Goal: Task Accomplishment & Management: Manage account settings

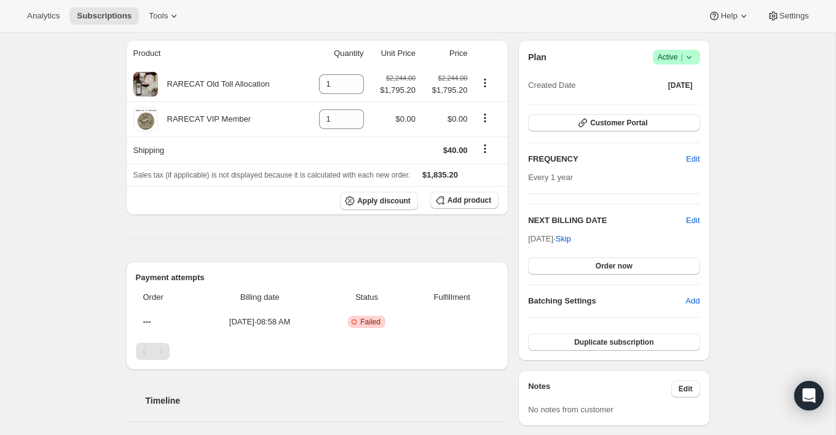
scroll to position [106, 0]
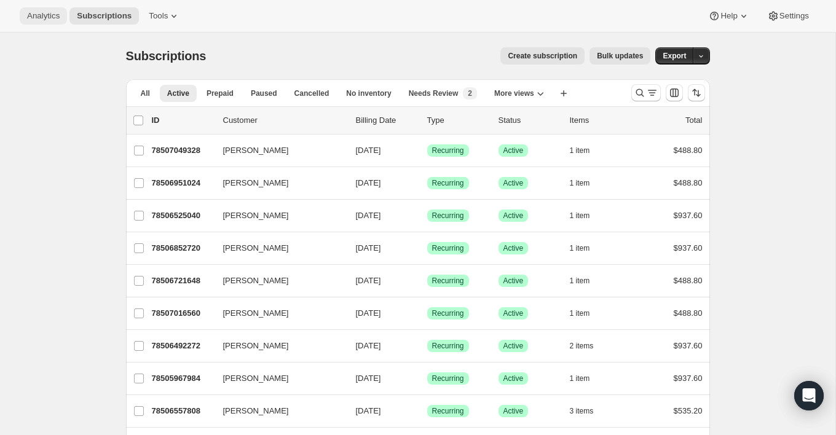
click at [46, 23] on button "Analytics" at bounding box center [43, 15] width 47 height 17
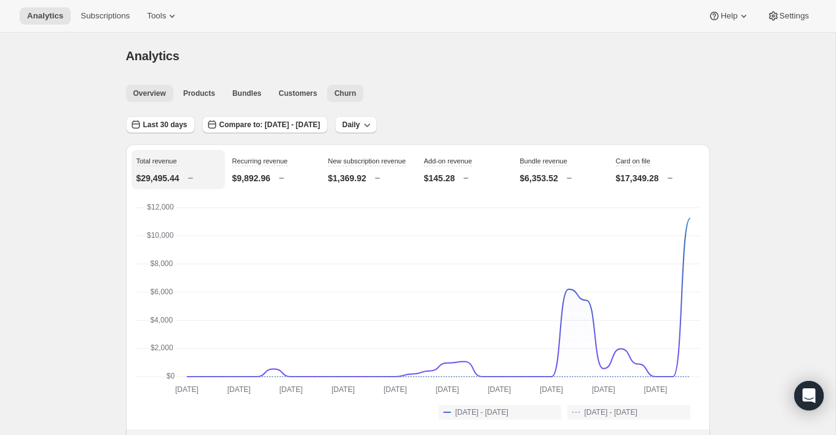
click at [349, 92] on span "Churn" at bounding box center [346, 94] width 22 height 10
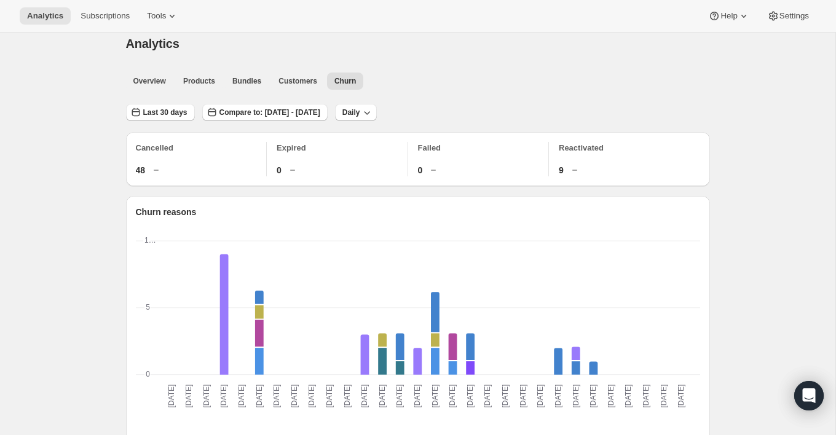
scroll to position [23, 0]
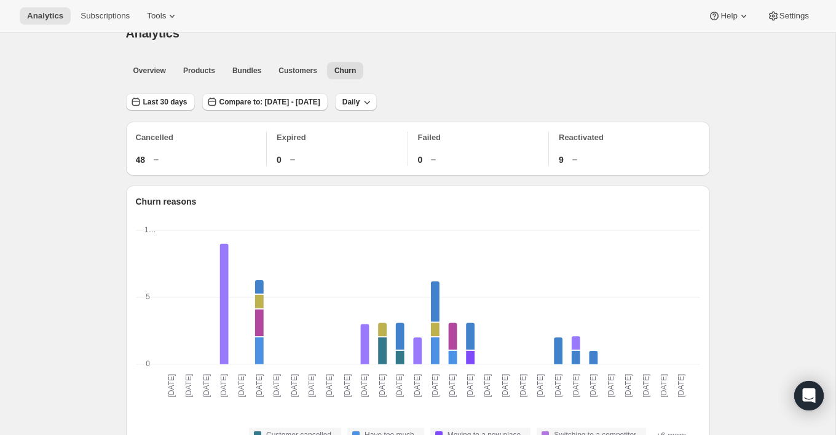
click at [437, 134] on p "Failed" at bounding box center [483, 138] width 131 height 12
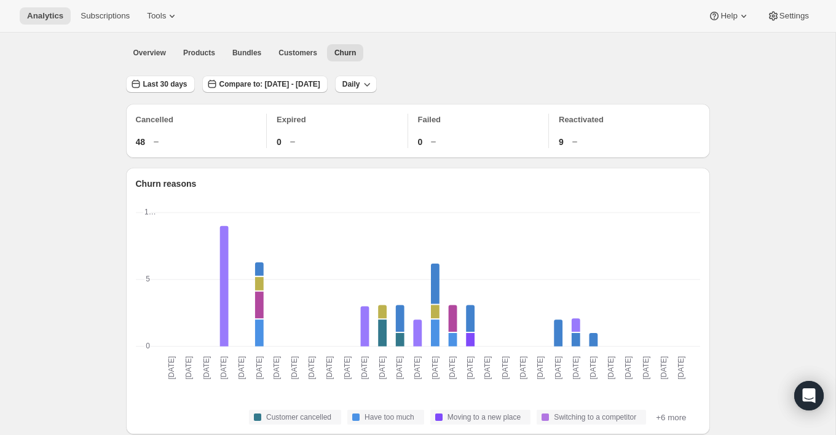
scroll to position [44, 0]
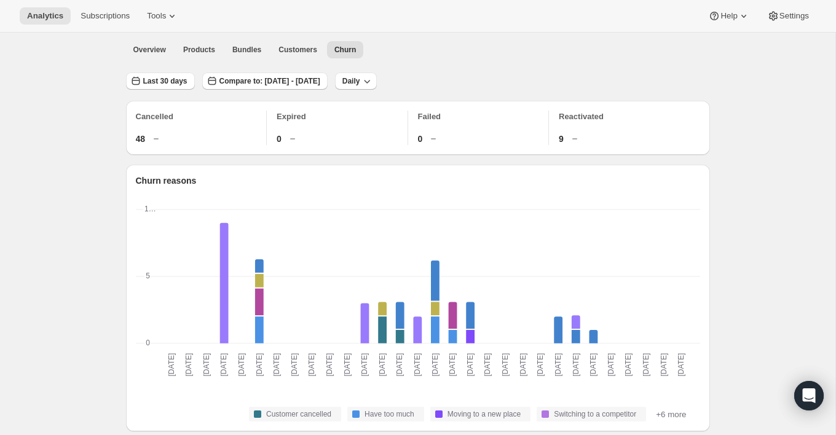
click at [587, 122] on div "Reactivated 9" at bounding box center [629, 128] width 141 height 34
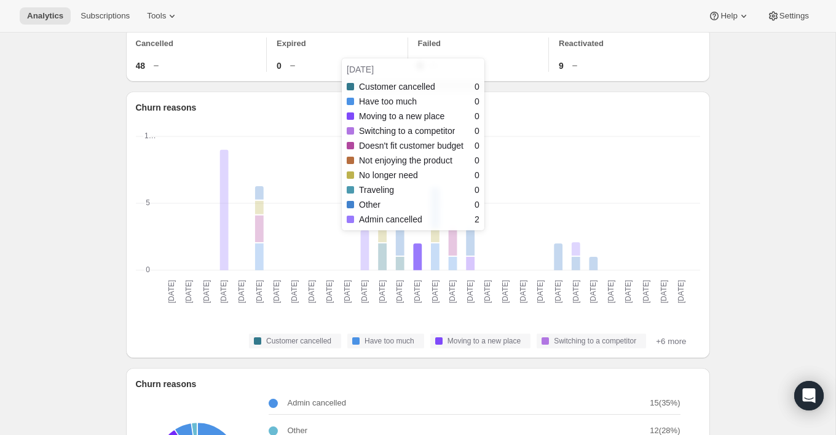
scroll to position [0, 0]
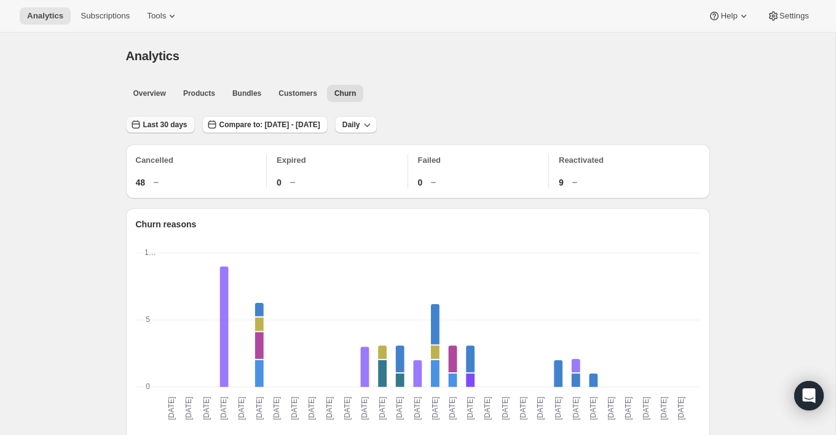
click at [168, 117] on button "Last 30 days" at bounding box center [160, 124] width 69 height 17
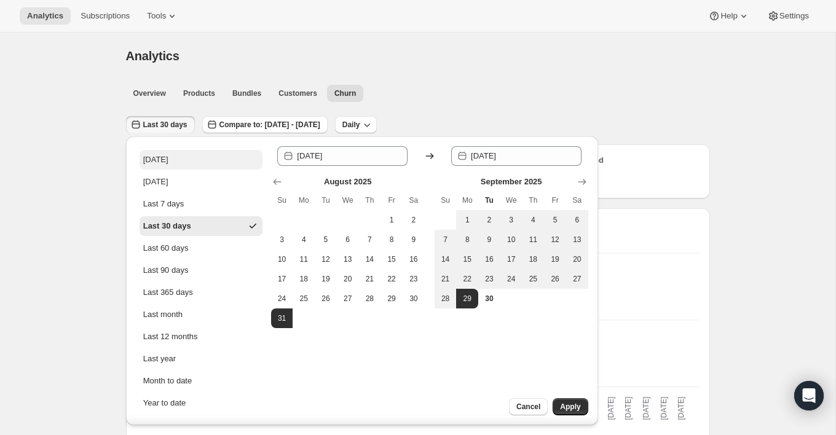
click at [179, 162] on button "Today" at bounding box center [201, 160] width 123 height 20
type input "2025-09-30"
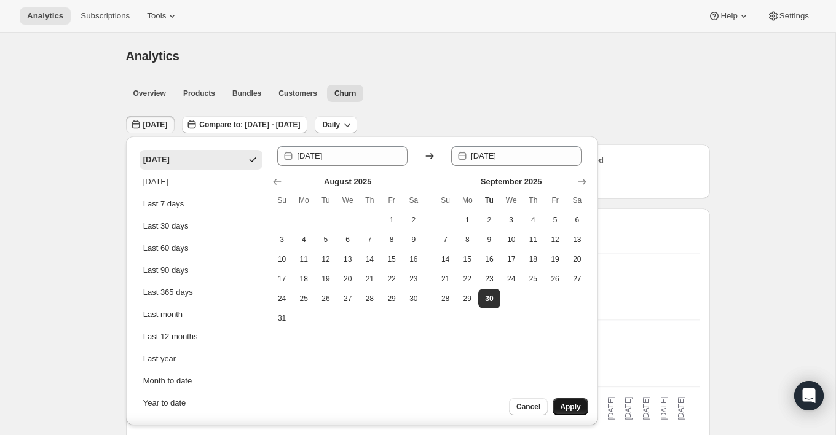
click at [566, 405] on span "Apply" at bounding box center [570, 407] width 20 height 10
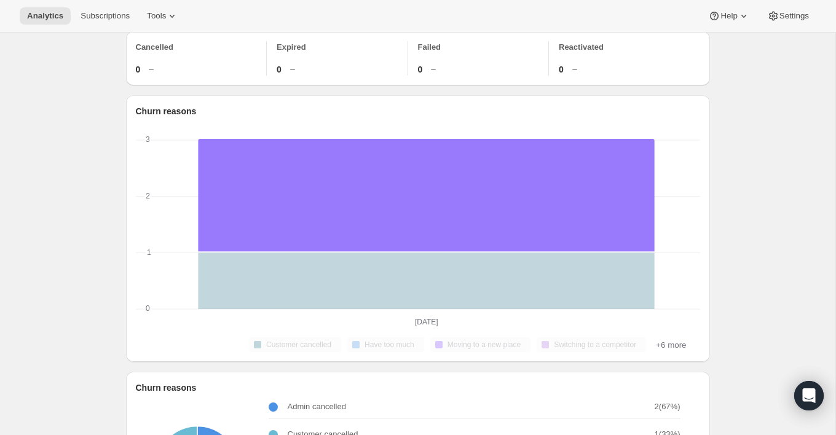
scroll to position [130, 0]
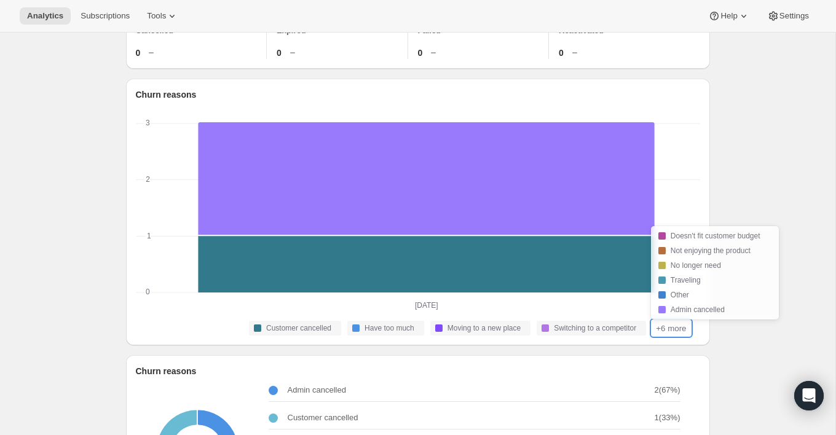
click at [654, 326] on button "+6 more" at bounding box center [671, 328] width 38 height 15
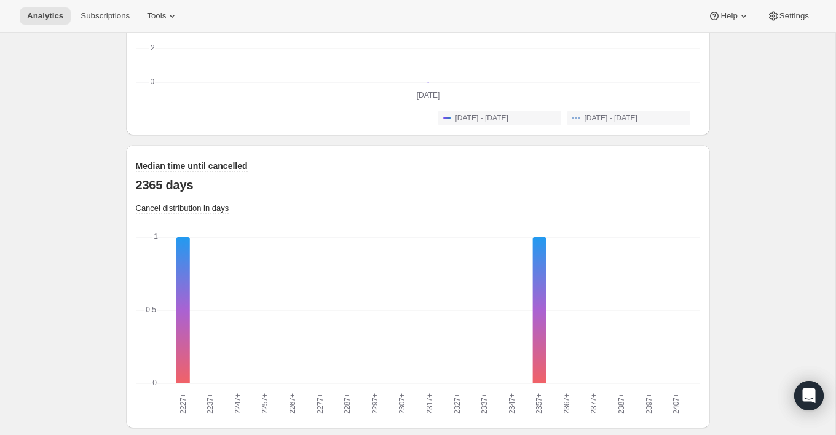
scroll to position [961, 0]
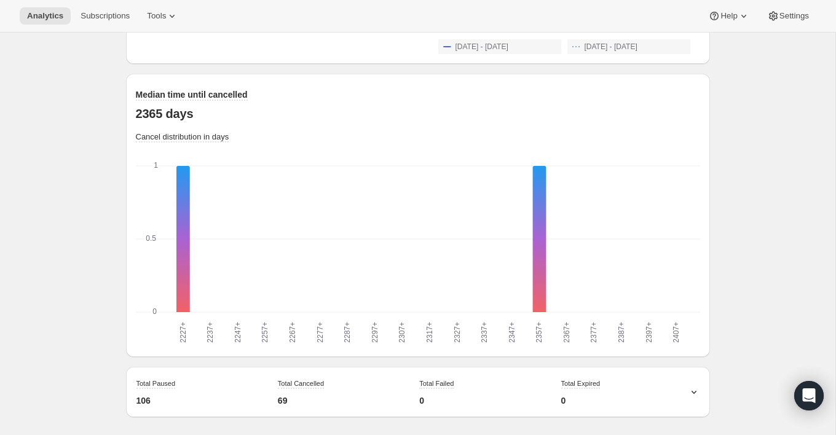
click at [430, 389] on div "Total Failed 0" at bounding box center [480, 392] width 132 height 39
click at [692, 386] on icon at bounding box center [694, 392] width 12 height 12
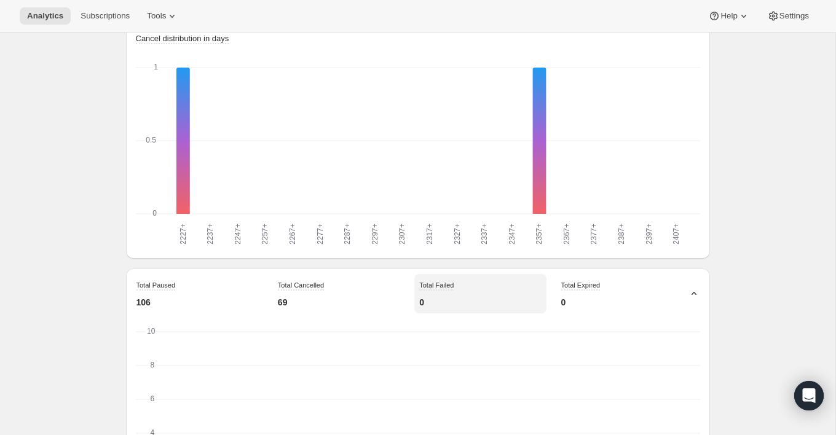
scroll to position [1196, 0]
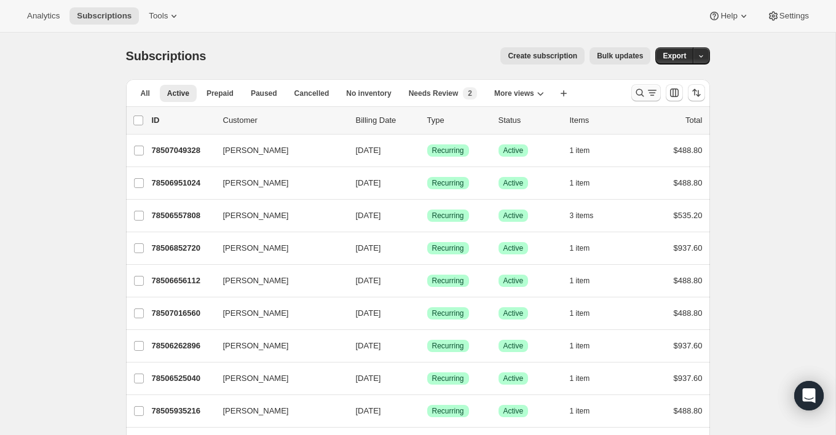
click at [636, 91] on icon "Search and filter results" at bounding box center [640, 93] width 8 height 8
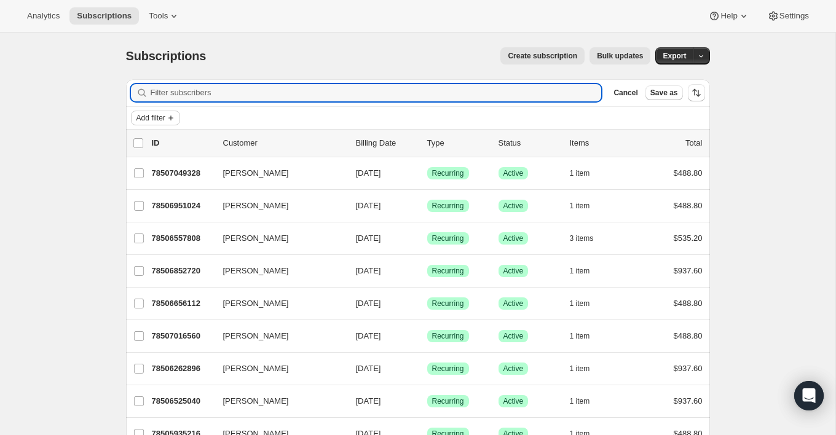
click at [173, 119] on icon "Add filter" at bounding box center [171, 118] width 10 height 10
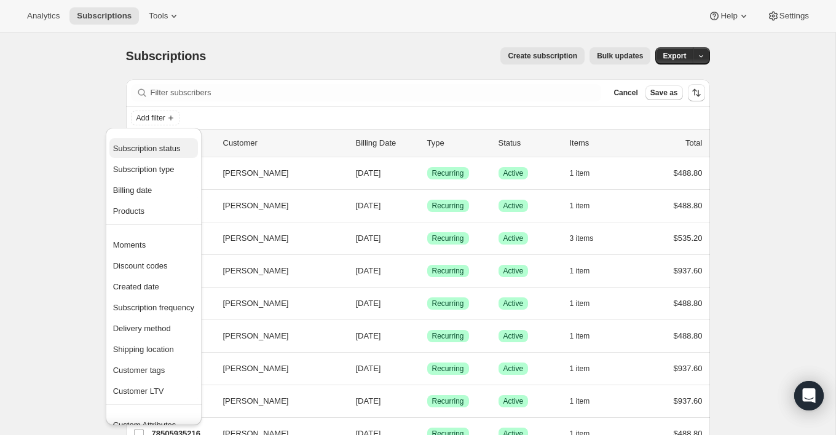
click at [181, 149] on span "Subscription status" at bounding box center [147, 148] width 68 height 9
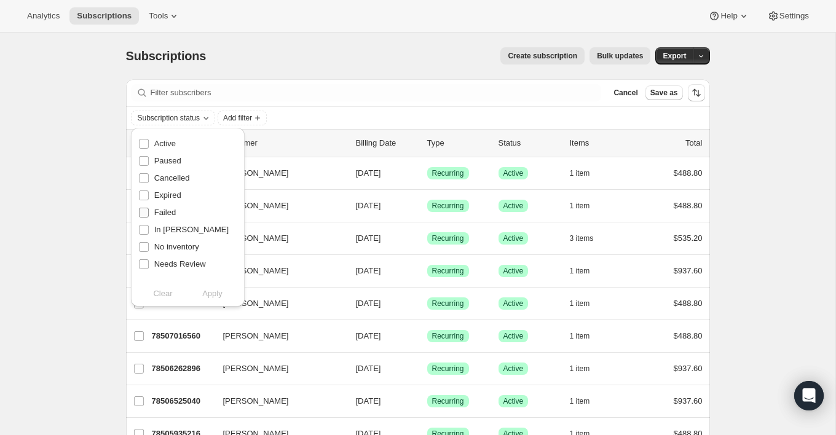
click at [173, 208] on span "Failed" at bounding box center [165, 212] width 22 height 9
click at [149, 208] on input "Failed" at bounding box center [144, 213] width 10 height 10
checkbox input "true"
click at [212, 291] on span "Apply" at bounding box center [212, 294] width 20 height 12
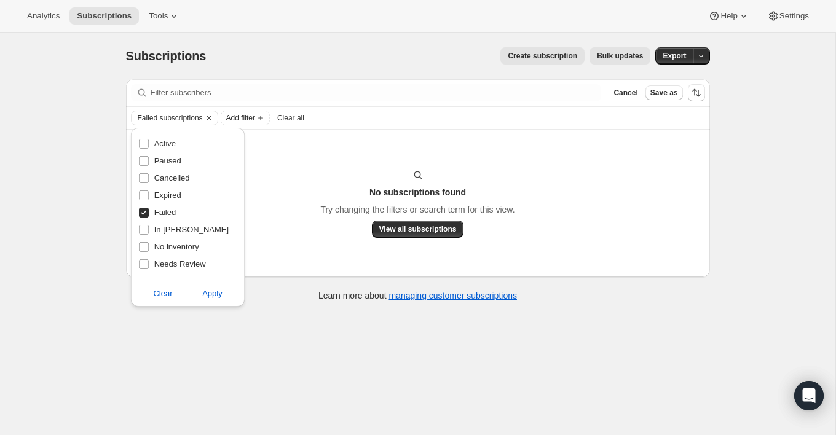
click at [350, 38] on div "Subscriptions. This page is ready Subscriptions Create subscription Bulk update…" at bounding box center [418, 56] width 584 height 47
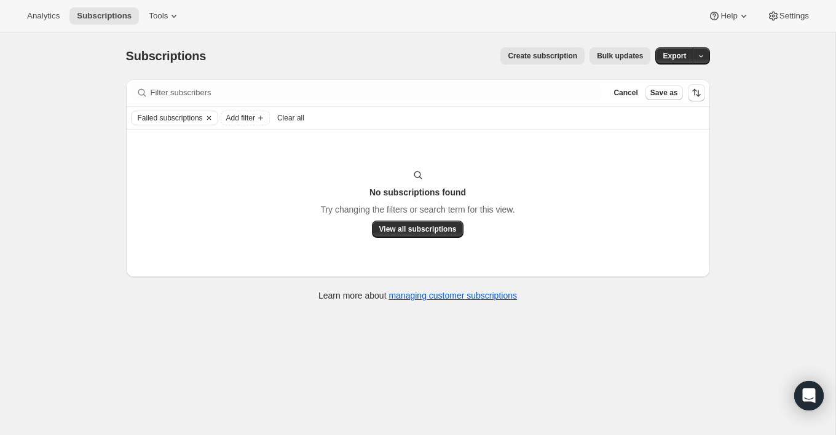
click at [212, 117] on icon "Clear" at bounding box center [209, 118] width 10 height 10
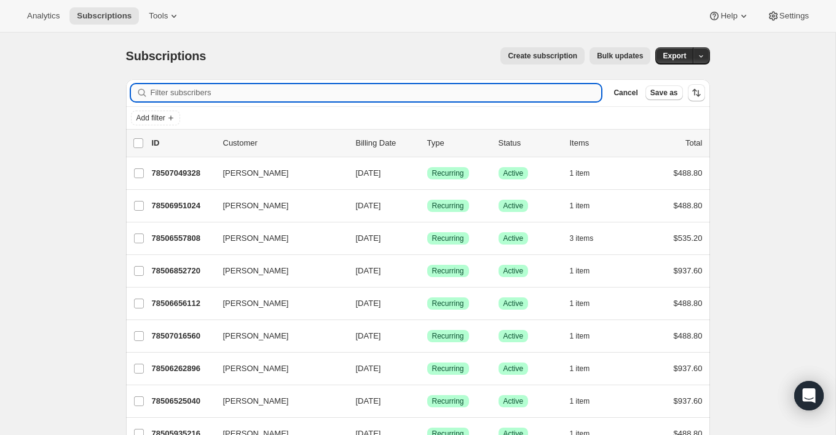
click at [242, 94] on input "Filter subscribers" at bounding box center [376, 92] width 451 height 17
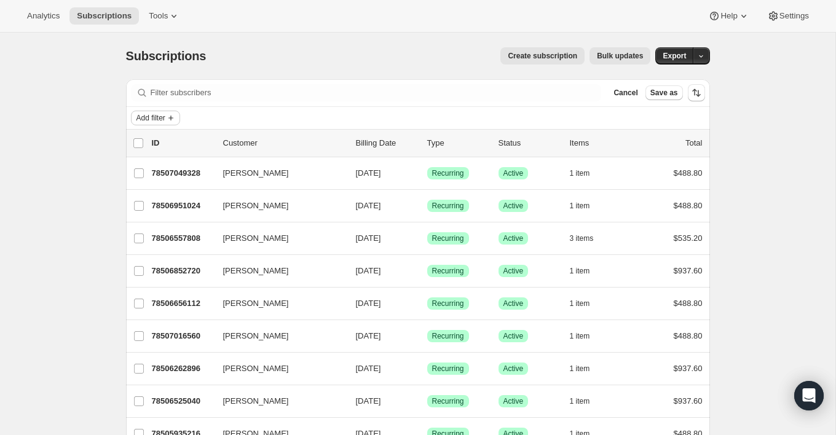
click at [156, 124] on button "Add filter" at bounding box center [155, 118] width 49 height 15
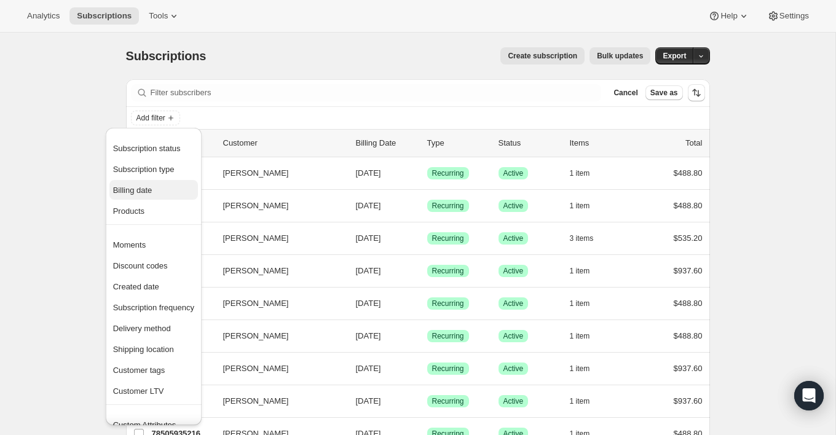
click at [165, 191] on span "Billing date" at bounding box center [153, 190] width 81 height 12
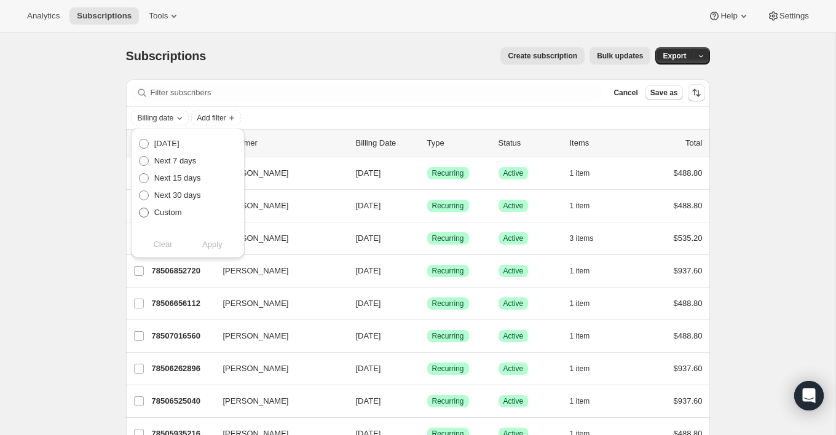
click at [159, 219] on label "Custom" at bounding box center [160, 212] width 44 height 17
click at [140, 208] on input "Custom" at bounding box center [139, 208] width 1 height 1
radio input "true"
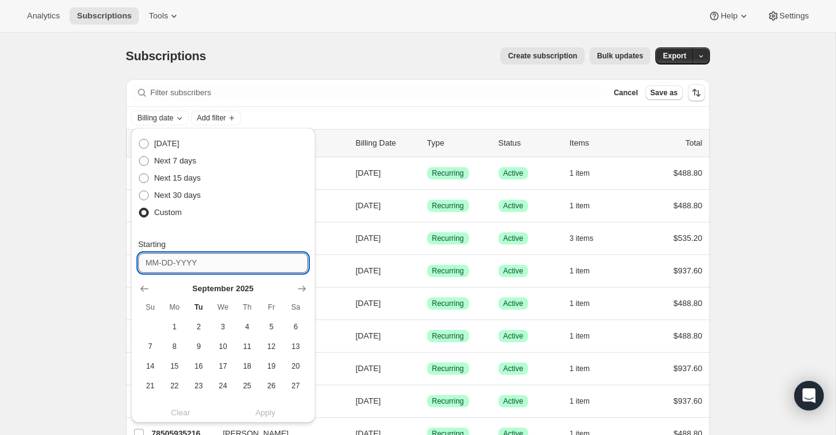
click at [231, 257] on input "Starting" at bounding box center [223, 263] width 170 height 20
type input "09-30-2026"
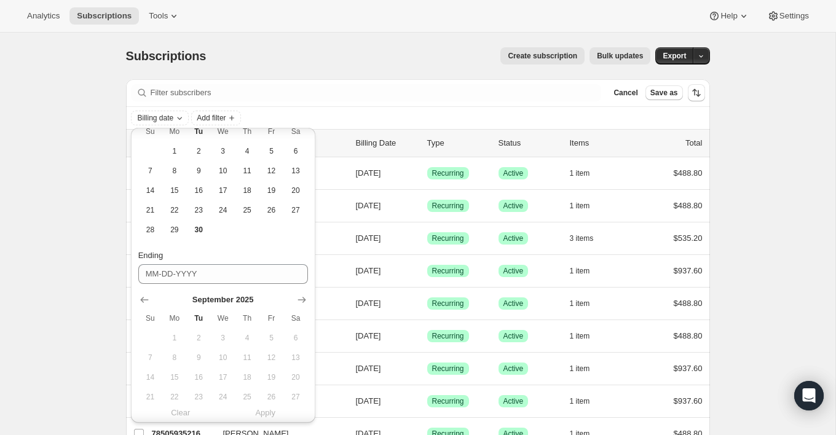
scroll to position [226, 0]
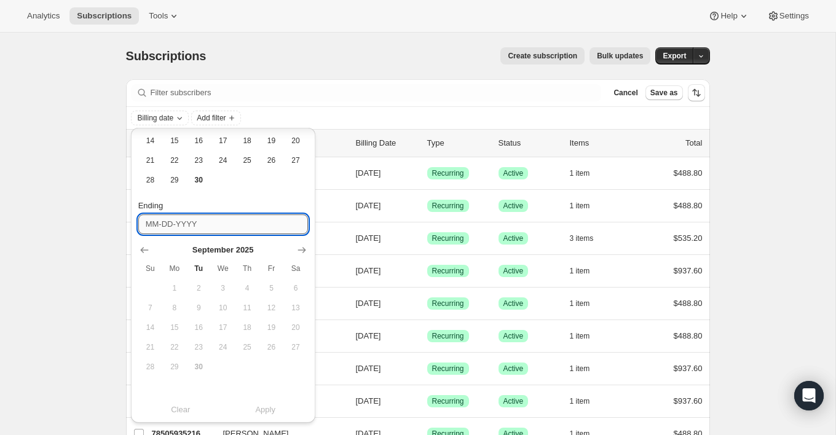
click at [268, 224] on input "Ending" at bounding box center [223, 225] width 170 height 20
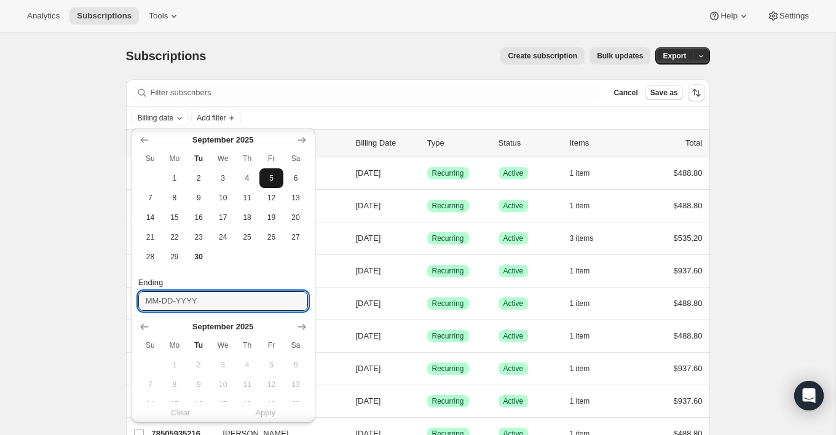
scroll to position [100, 0]
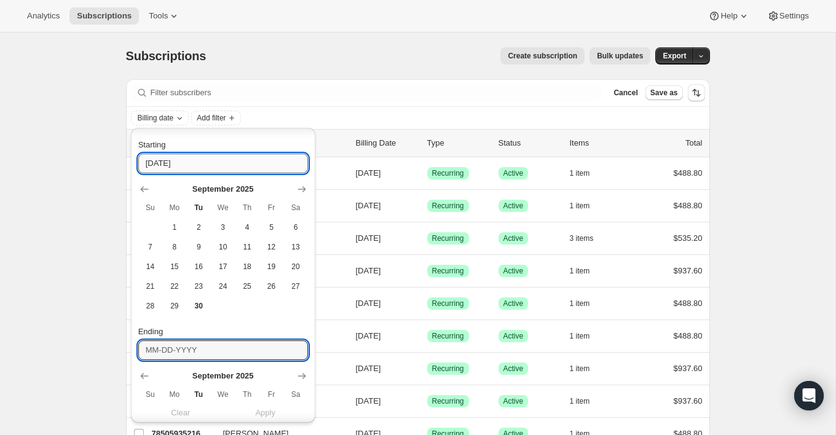
click at [213, 164] on input "09-30-2026" at bounding box center [223, 164] width 170 height 20
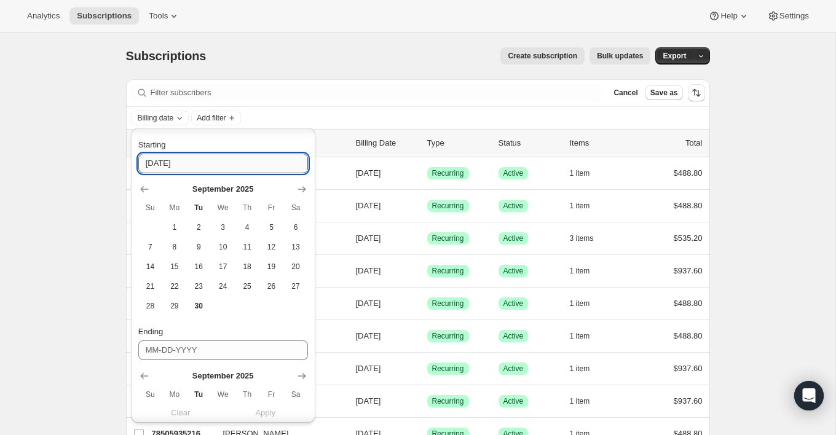
click at [213, 164] on input "09-30-2026" at bounding box center [223, 164] width 170 height 20
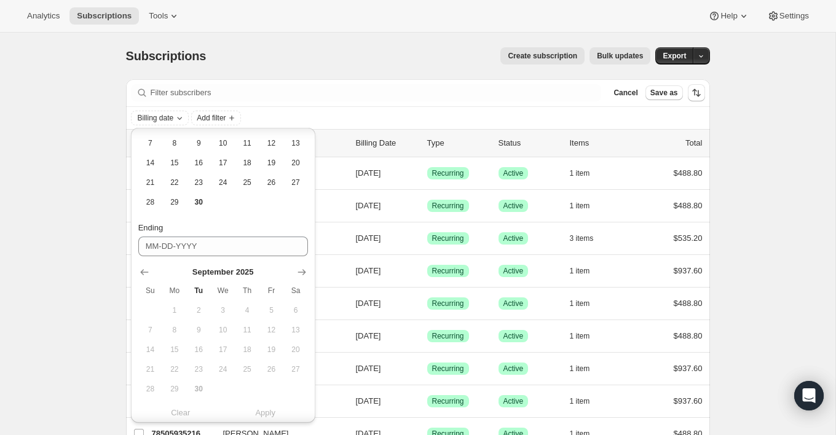
scroll to position [216, 0]
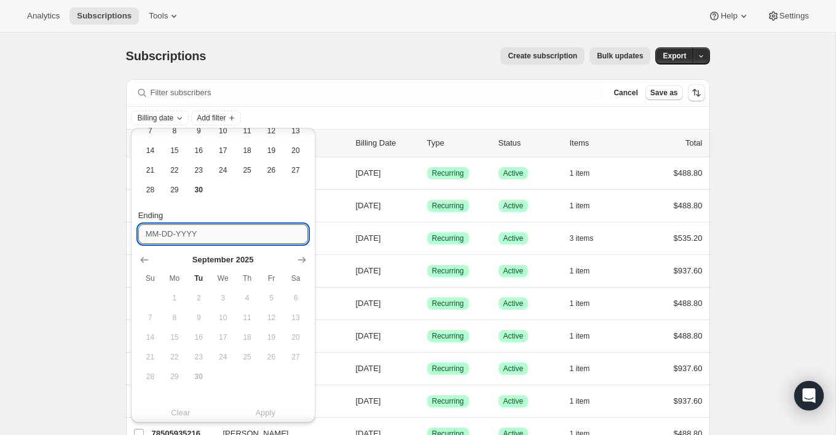
click at [196, 229] on input "Ending" at bounding box center [223, 234] width 170 height 20
paste input "09-30-2026"
type input "09-30-2026"
click at [257, 413] on span "Apply" at bounding box center [265, 412] width 20 height 12
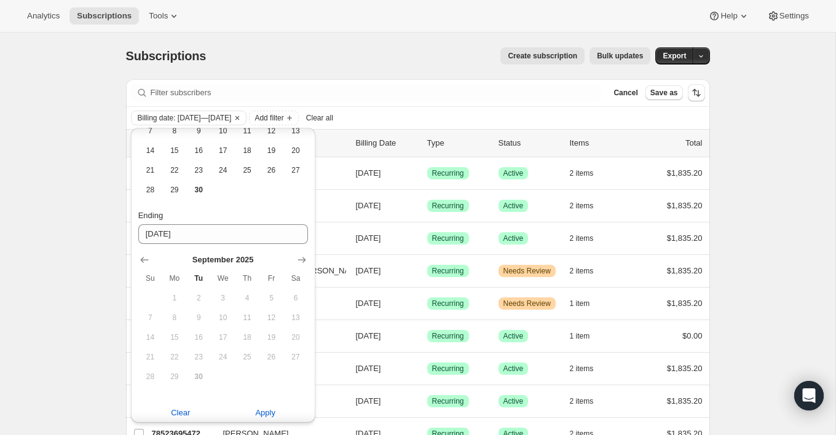
click at [322, 60] on div "Create subscription Bulk updates" at bounding box center [436, 55] width 430 height 17
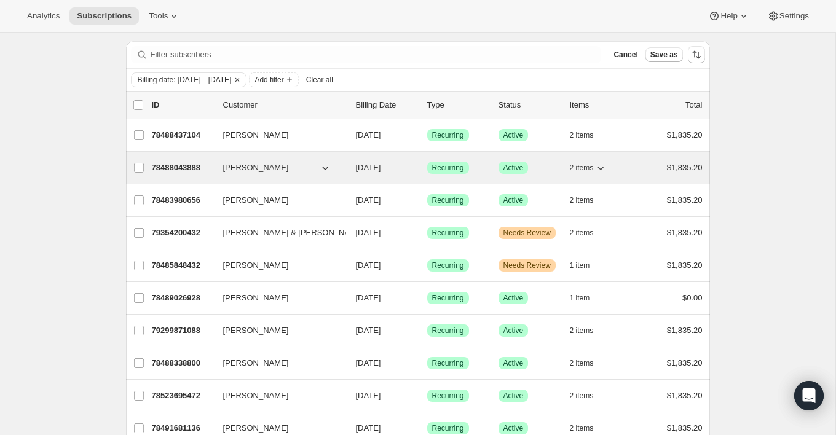
scroll to position [45, 0]
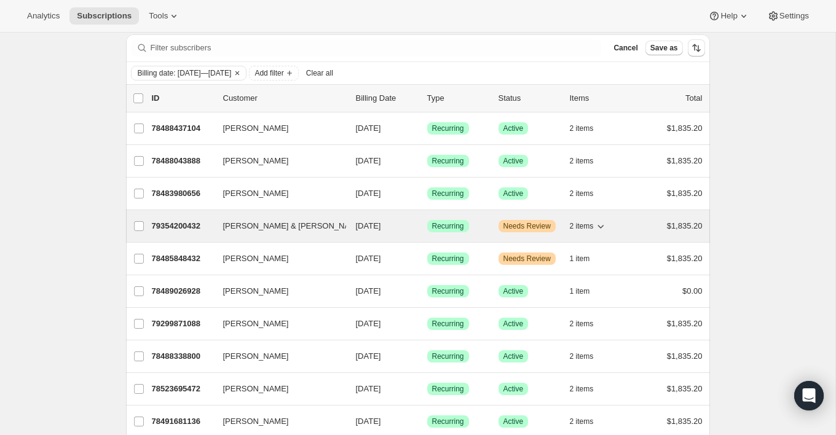
click at [581, 221] on span "2 items" at bounding box center [582, 226] width 24 height 10
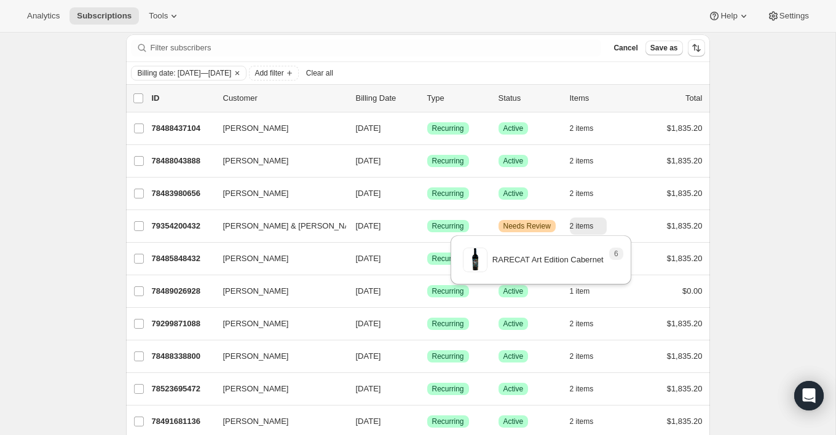
click at [732, 225] on div "Subscriptions. This page is ready Subscriptions Create subscription Bulk update…" at bounding box center [418, 280] width 836 height 584
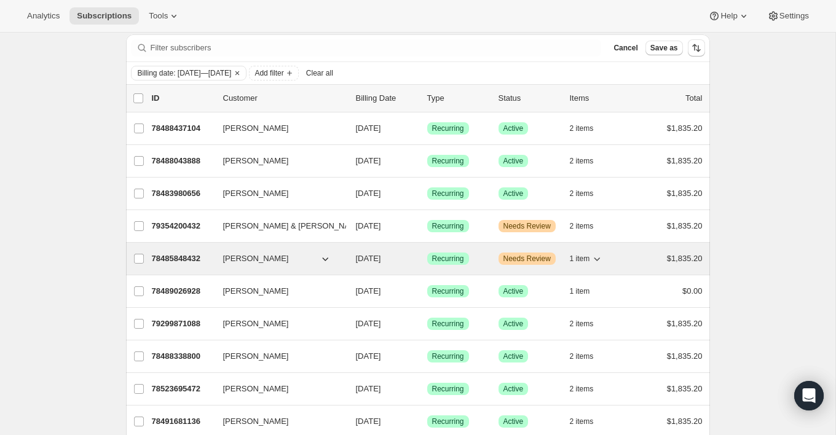
click at [571, 254] on span "1 item" at bounding box center [580, 259] width 20 height 10
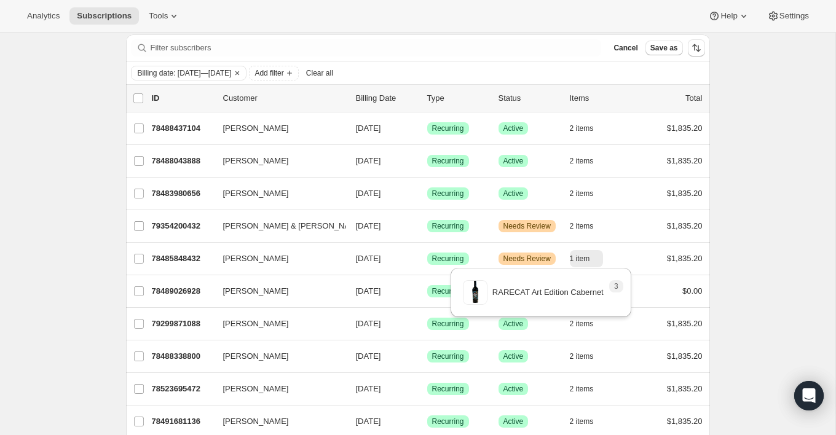
click at [755, 235] on div "Subscriptions. This page is ready Subscriptions Create subscription Bulk update…" at bounding box center [418, 280] width 836 height 584
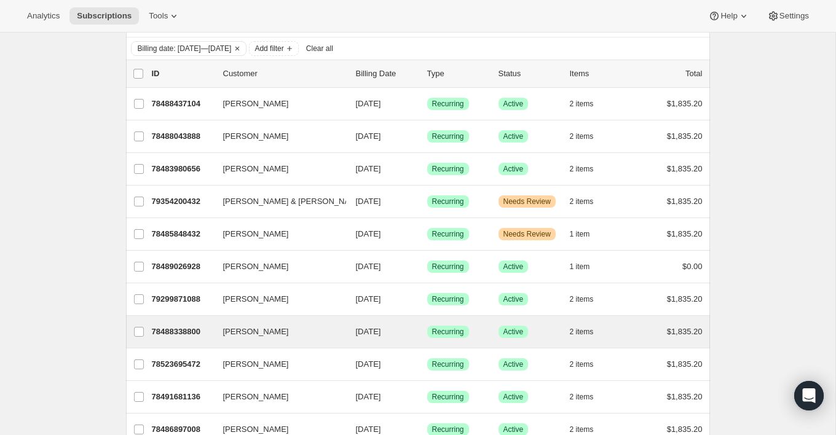
scroll to position [69, 0]
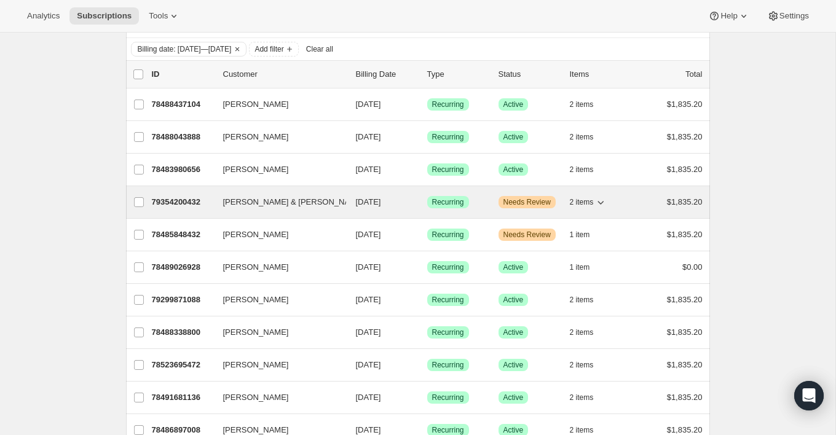
click at [593, 201] on span "2 items" at bounding box center [582, 202] width 24 height 10
click at [213, 205] on p "79354200432" at bounding box center [182, 202] width 61 height 12
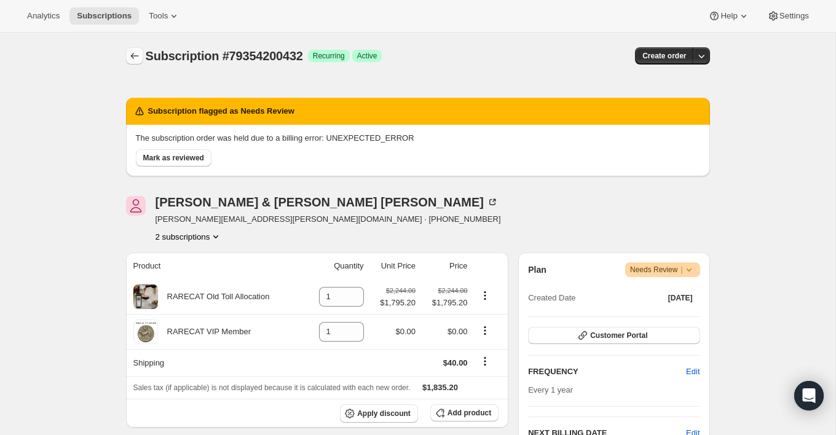
click at [129, 55] on icon "Subscriptions" at bounding box center [135, 56] width 12 height 12
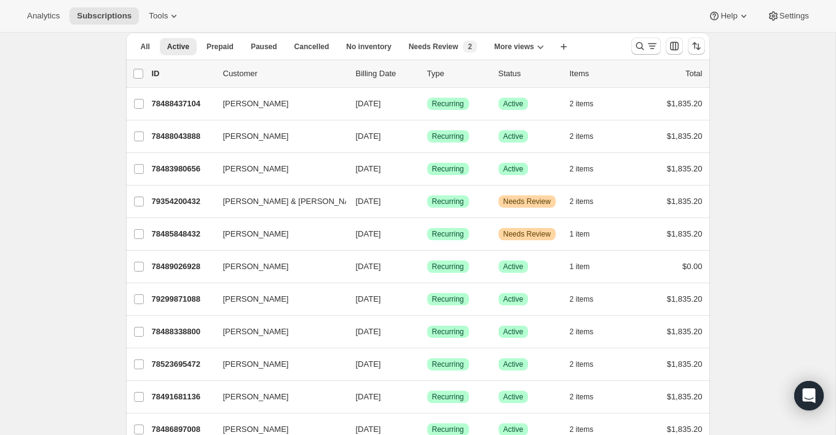
scroll to position [54, 0]
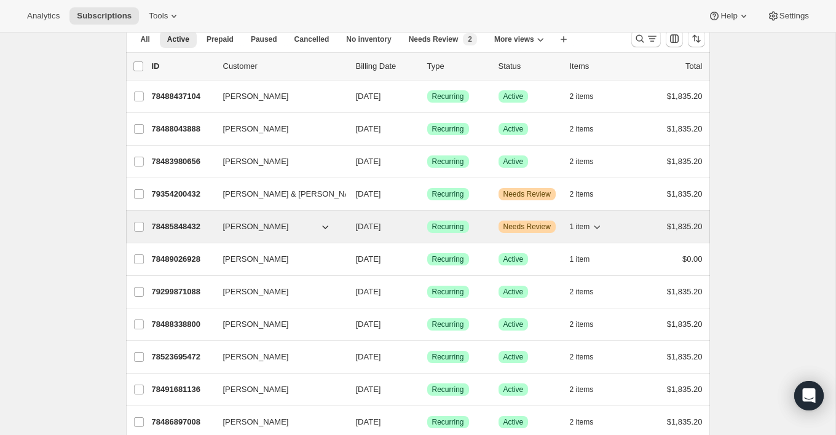
click at [215, 224] on div "78485848432 Mario Lemieux 09/30/2026 Success Recurring Warning Needs Review 1 i…" at bounding box center [427, 226] width 551 height 17
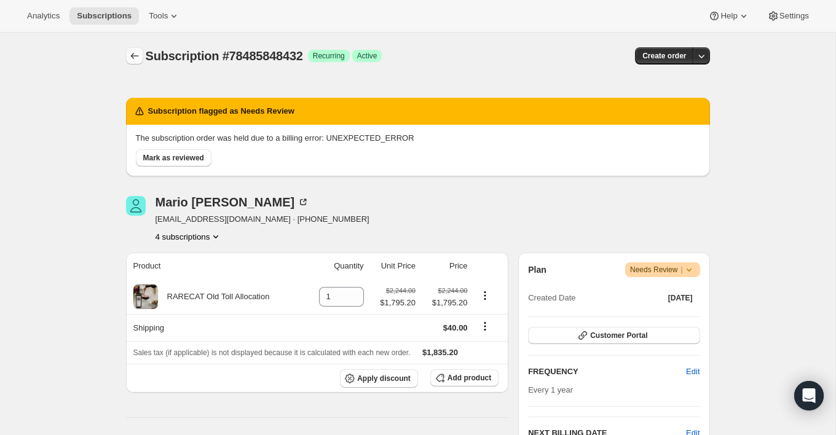
click at [138, 56] on icon "Subscriptions" at bounding box center [135, 56] width 12 height 12
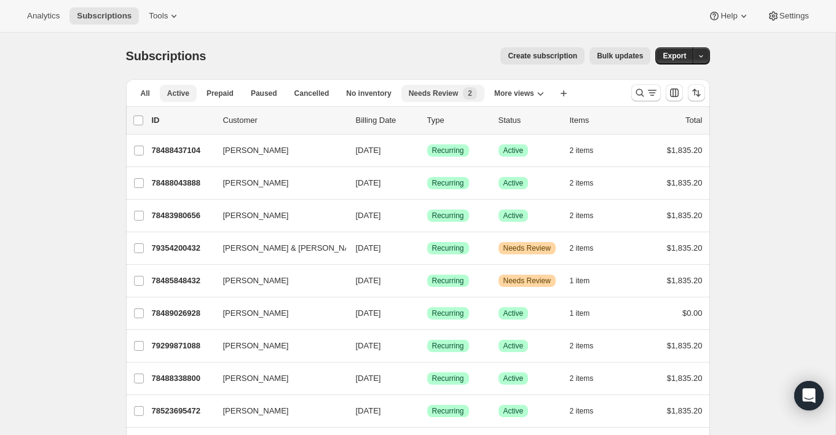
click at [444, 98] on div "Needs Review New 2" at bounding box center [443, 93] width 68 height 12
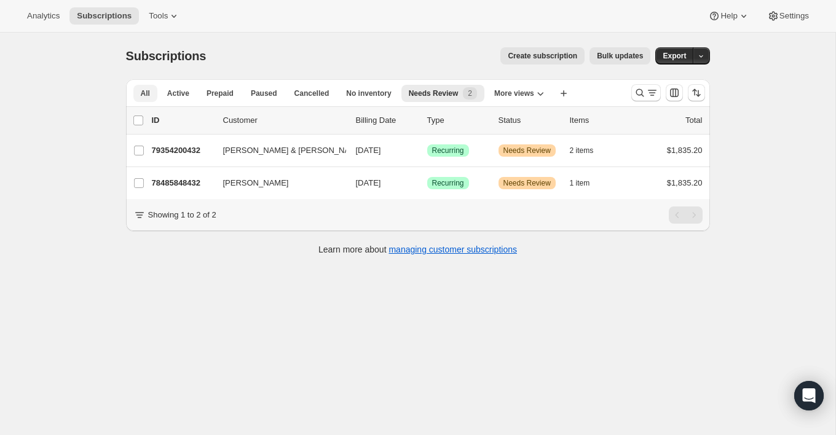
click at [143, 94] on span "All" at bounding box center [145, 94] width 9 height 10
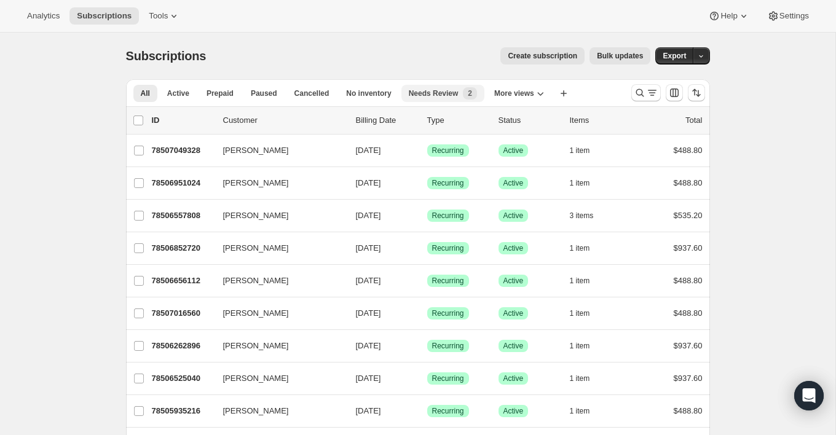
click at [445, 93] on span "Needs Review" at bounding box center [434, 94] width 50 height 10
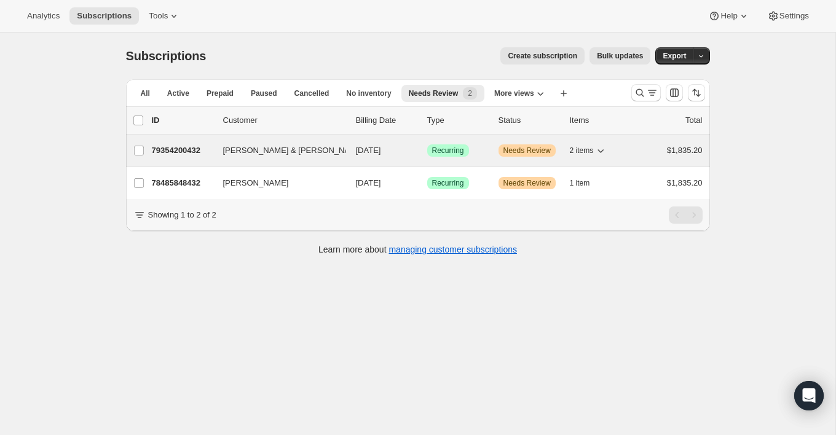
click at [217, 151] on div "79354200432 James & Kim Wilcox 09/30/2026 Success Recurring Warning Needs Revie…" at bounding box center [427, 150] width 551 height 17
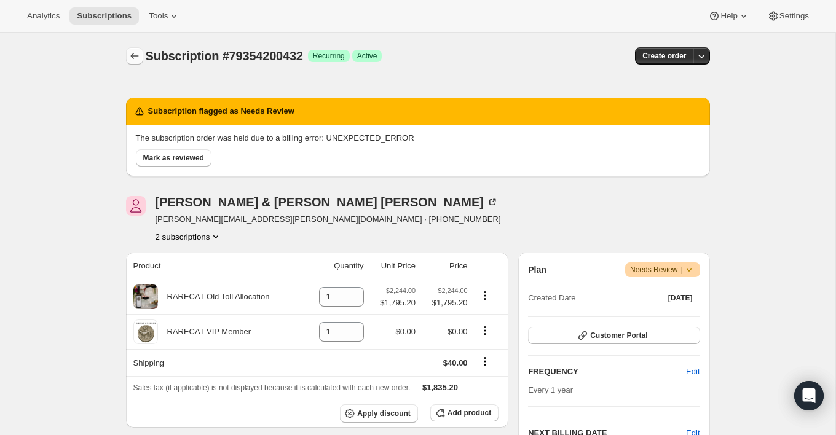
click at [127, 59] on button "Subscriptions" at bounding box center [134, 55] width 17 height 17
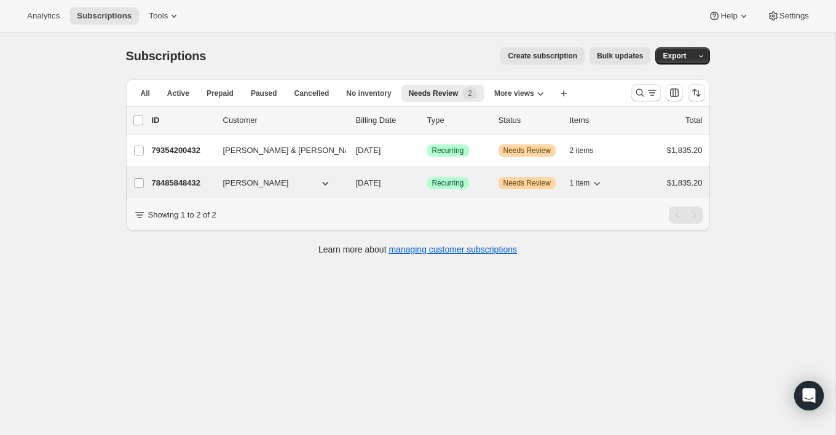
click at [219, 175] on div "78485848432 Mario Lemieux 09/30/2026 Success Recurring Warning Needs Review 1 i…" at bounding box center [427, 183] width 551 height 17
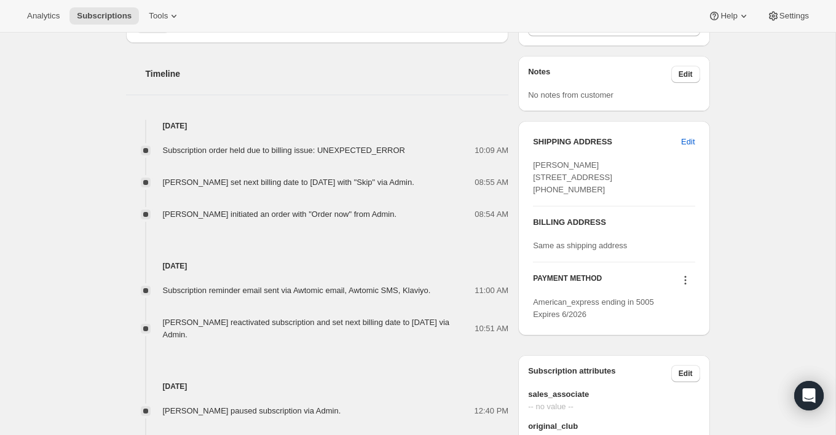
scroll to position [530, 0]
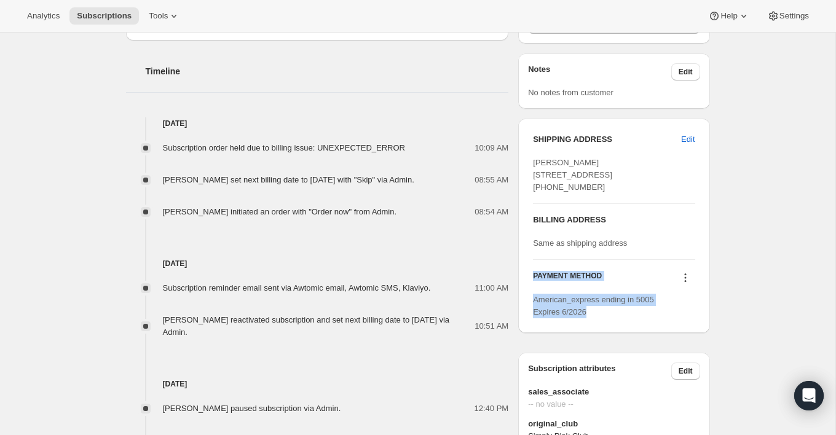
drag, startPoint x: 531, startPoint y: 298, endPoint x: 614, endPoint y: 330, distance: 89.2
click at [614, 330] on div "SHIPPING ADDRESS Edit Mario Lemieux 630 Academy Ave Sewickley PA, 15143 United …" at bounding box center [613, 226] width 191 height 215
click at [611, 319] on div "American_express ending in 5005 Expires 6/2026" at bounding box center [614, 306] width 162 height 25
drag, startPoint x: 532, startPoint y: 322, endPoint x: 664, endPoint y: 323, distance: 132.2
click at [664, 323] on div "SHIPPING ADDRESS Edit Mario Lemieux 630 Academy Ave Sewickley PA, 15143 United …" at bounding box center [613, 226] width 191 height 215
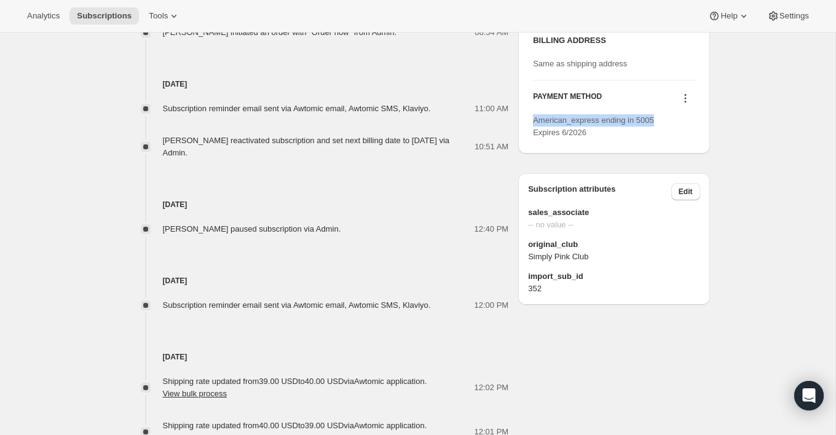
scroll to position [712, 0]
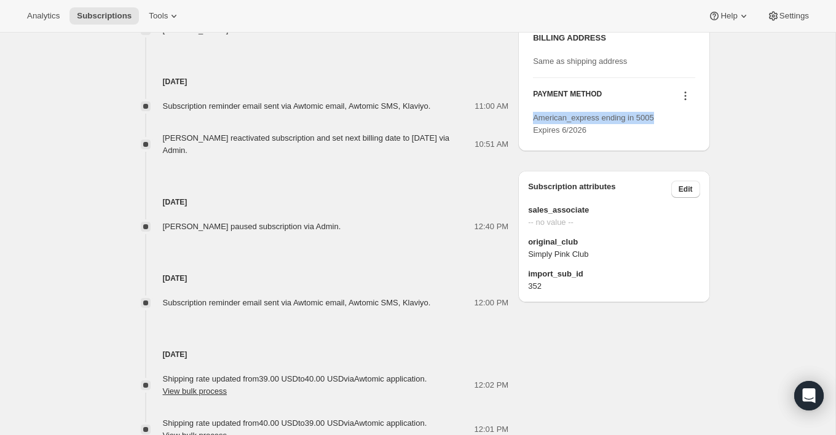
click at [685, 102] on icon at bounding box center [685, 96] width 12 height 12
click at [654, 184] on span "Add credit card" at bounding box center [666, 182] width 53 height 9
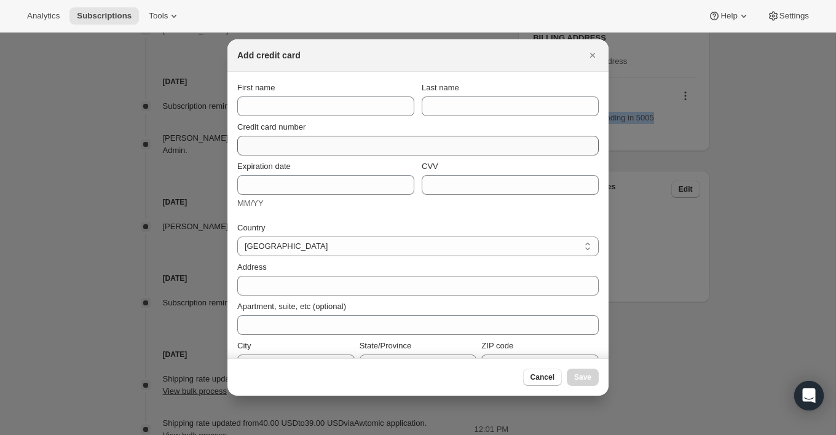
scroll to position [0, 0]
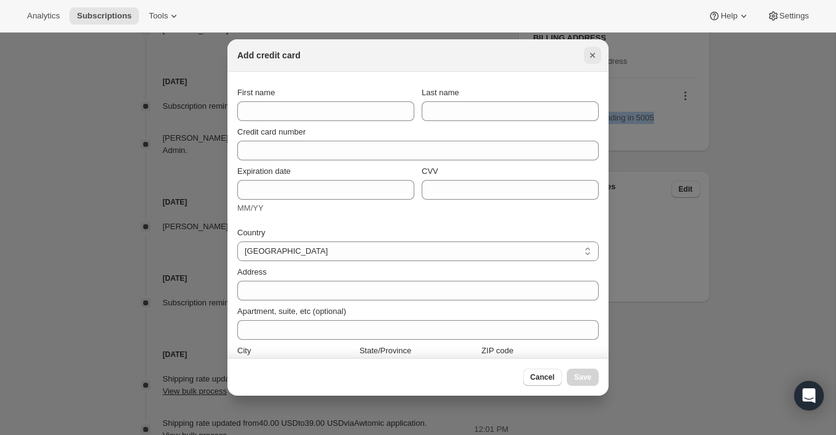
click at [595, 50] on icon "Close" at bounding box center [593, 55] width 12 height 12
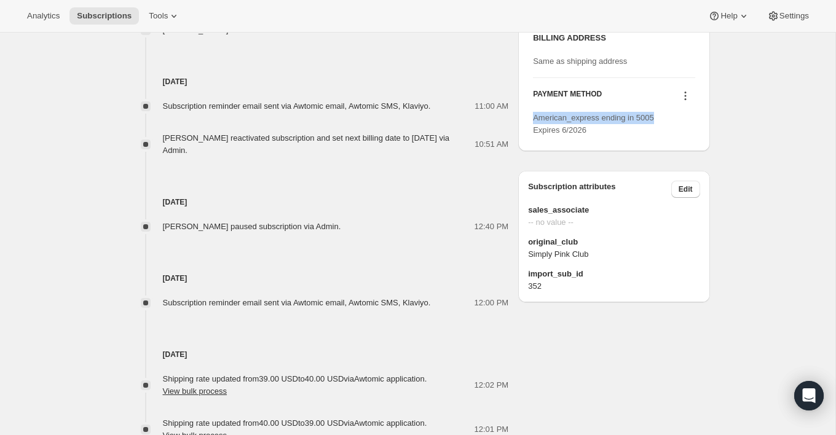
click at [687, 102] on icon at bounding box center [685, 96] width 12 height 12
click at [700, 139] on span "Send link to update card" at bounding box center [683, 140] width 86 height 9
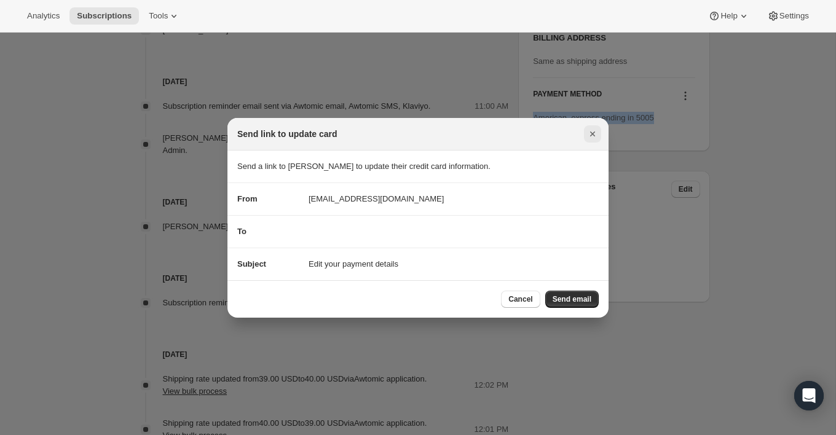
click at [588, 130] on icon "Close" at bounding box center [593, 134] width 12 height 12
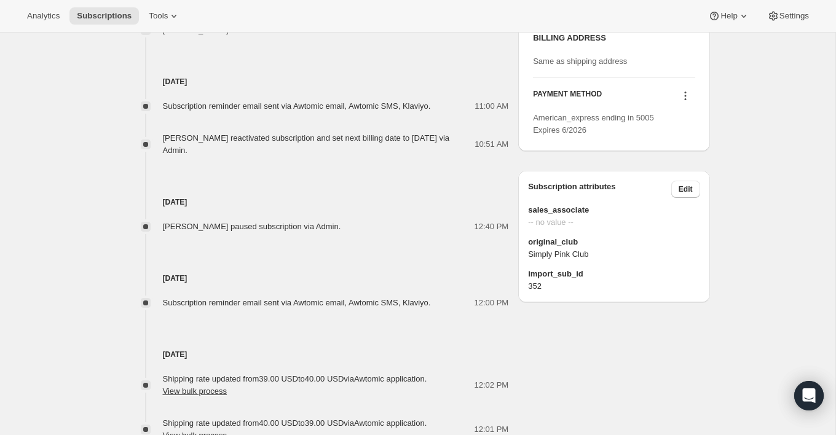
click at [481, 226] on div "Jennifer Curry paused subscription via Admin. 12:40 PM" at bounding box center [317, 220] width 383 height 25
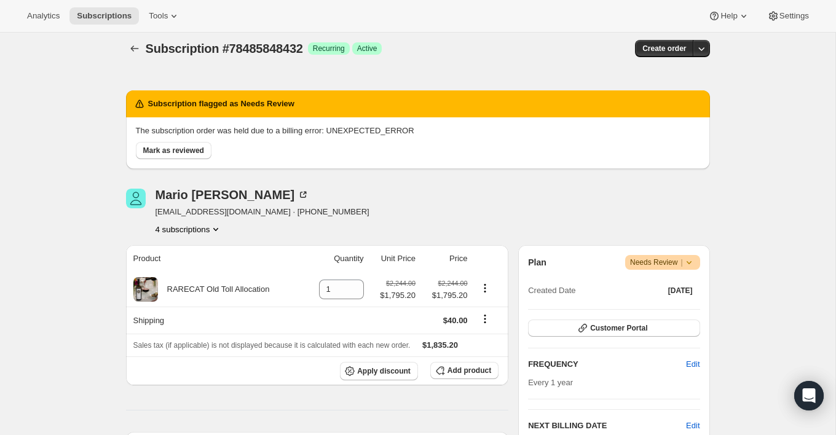
scroll to position [0, 0]
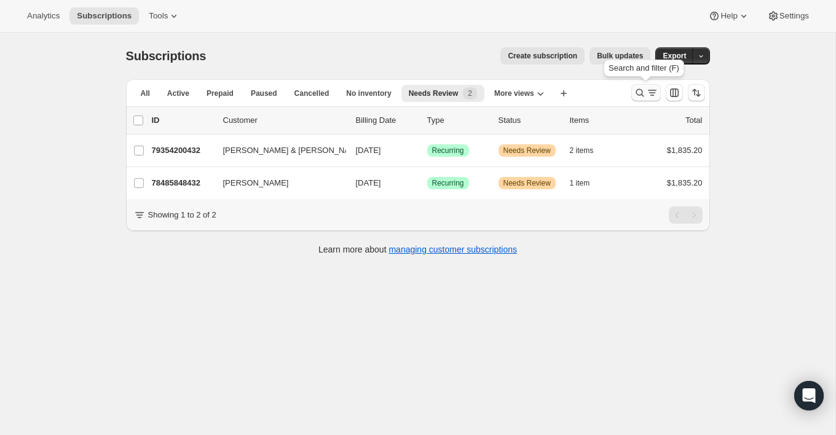
click at [638, 95] on icon "Search and filter results" at bounding box center [640, 93] width 8 height 8
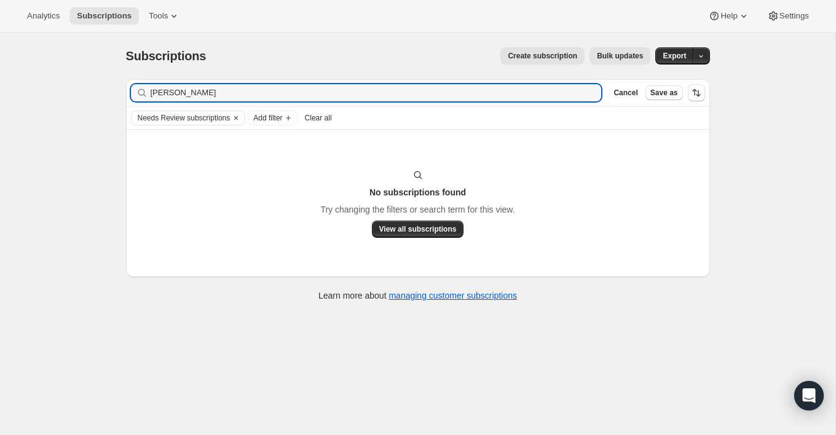
type input "tom"
click at [587, 90] on icon "button" at bounding box center [588, 93] width 12 height 12
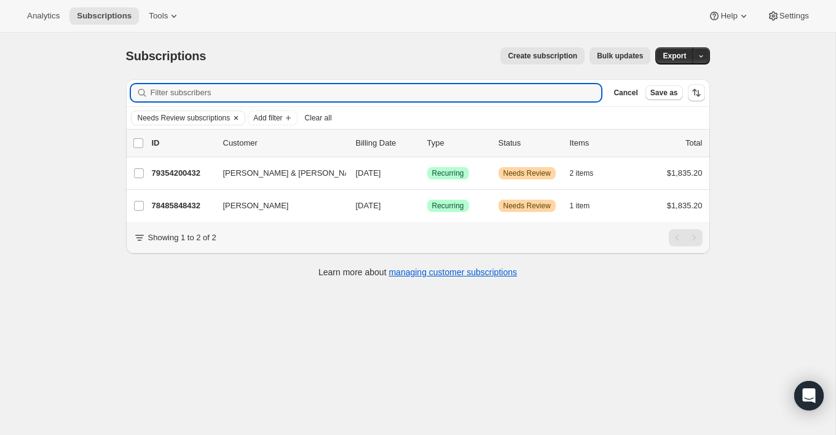
click at [241, 117] on icon "Clear" at bounding box center [236, 118] width 10 height 10
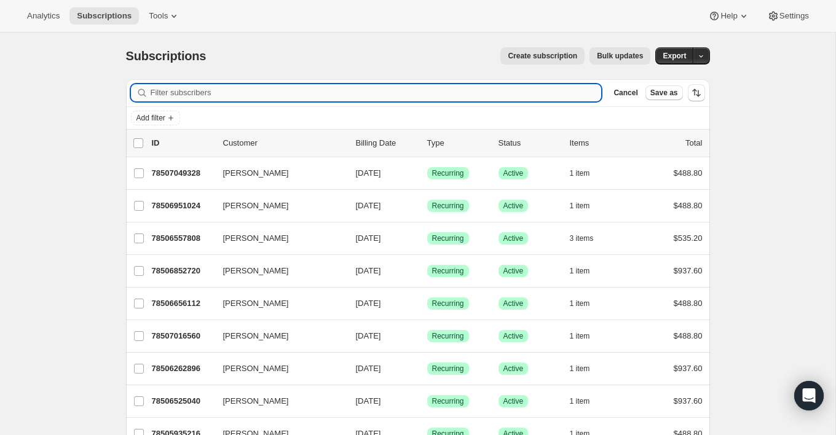
click at [263, 97] on input "Filter subscribers" at bounding box center [376, 92] width 451 height 17
click at [207, 92] on input "tom" at bounding box center [365, 92] width 429 height 17
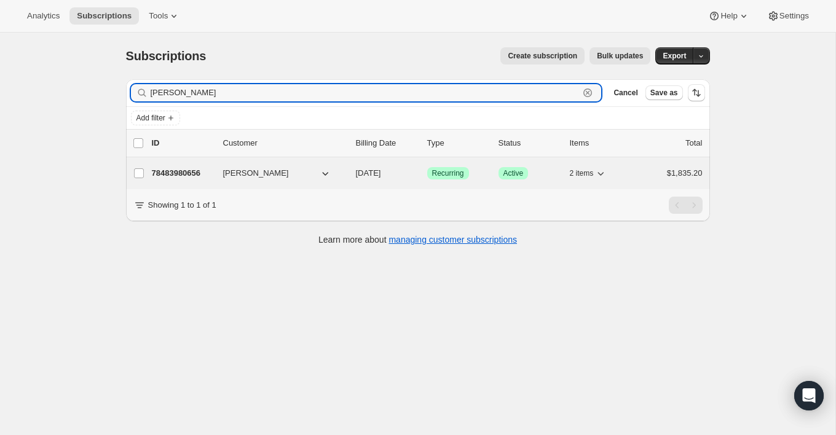
type input "tom mill"
click at [219, 170] on div "78483980656 Tom Miller 09/30/2026 Success Recurring Success Active 2 items $1,8…" at bounding box center [427, 173] width 551 height 17
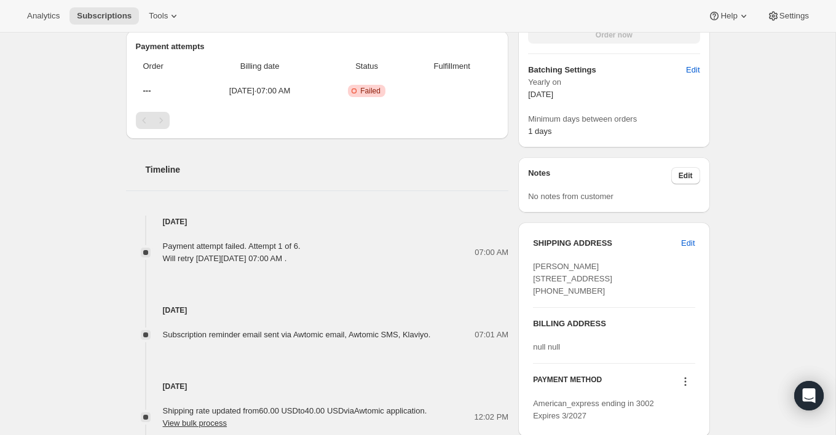
scroll to position [497, 0]
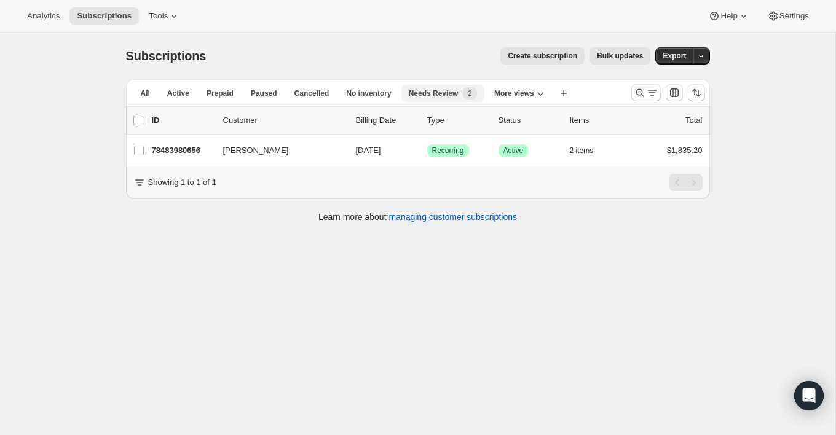
click at [450, 90] on span "Needs Review" at bounding box center [434, 94] width 50 height 10
click at [432, 97] on span "Needs Review" at bounding box center [434, 94] width 50 height 10
click at [443, 75] on div "Subscriptions. This page is ready Subscriptions Create subscription Bulk update…" at bounding box center [418, 56] width 584 height 47
click at [637, 98] on icon "Search and filter results" at bounding box center [640, 93] width 12 height 12
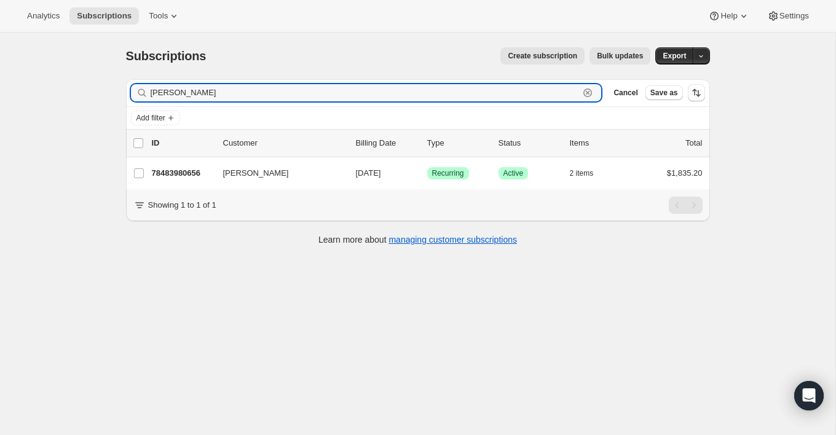
click at [587, 95] on icon "button" at bounding box center [588, 93] width 12 height 12
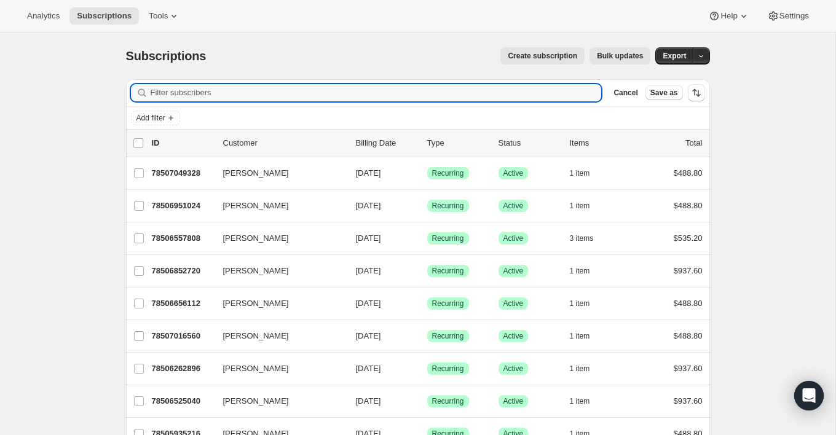
click at [395, 68] on div "Subscriptions. This page is ready Subscriptions Create subscription Bulk update…" at bounding box center [418, 56] width 584 height 47
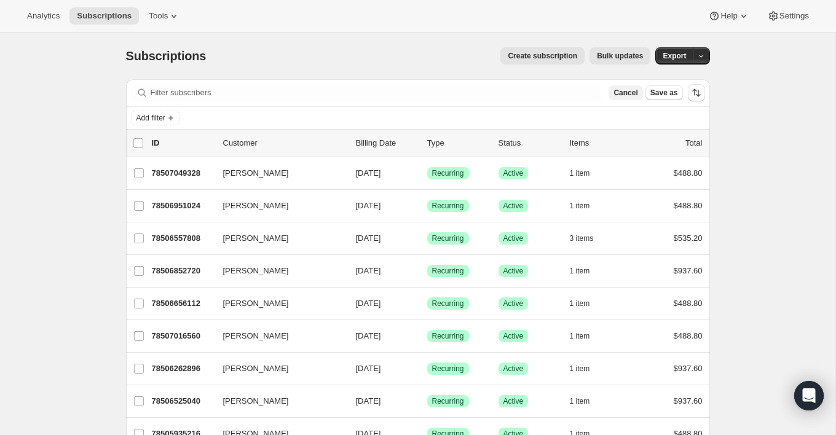
click at [625, 88] on span "Cancel" at bounding box center [626, 93] width 24 height 10
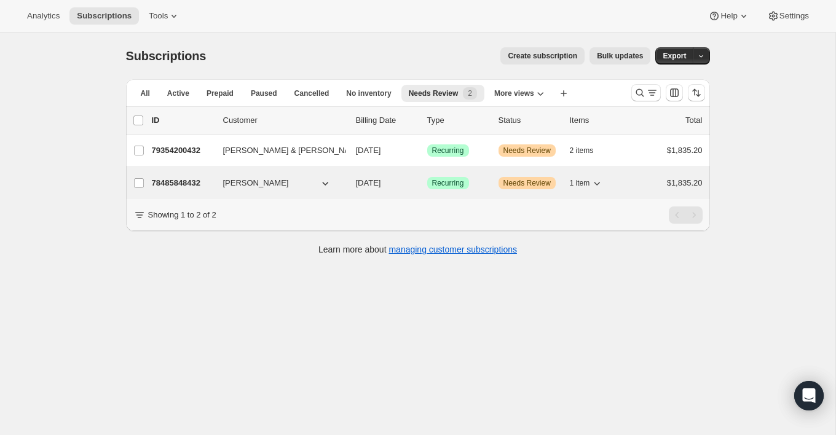
click at [253, 187] on span "[PERSON_NAME]" at bounding box center [256, 183] width 66 height 12
click at [216, 183] on div "78485848432 Mario Lemieux 09/30/2026 Success Recurring Warning Needs Review 1 i…" at bounding box center [427, 183] width 551 height 17
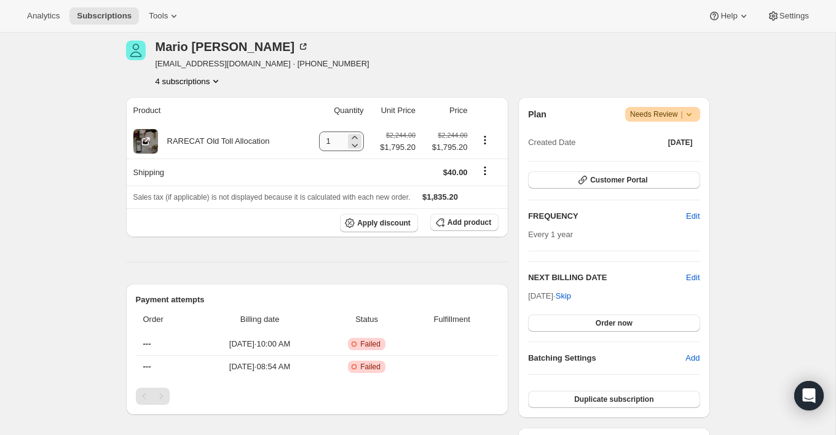
scroll to position [162, 0]
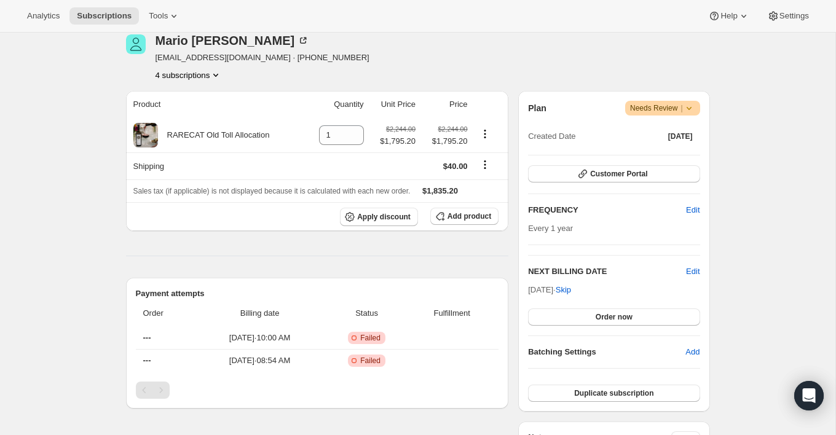
click at [689, 110] on icon at bounding box center [689, 108] width 12 height 12
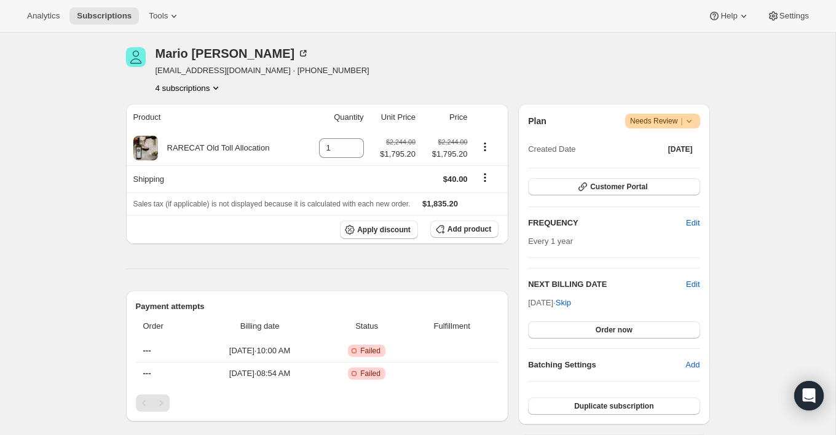
scroll to position [151, 0]
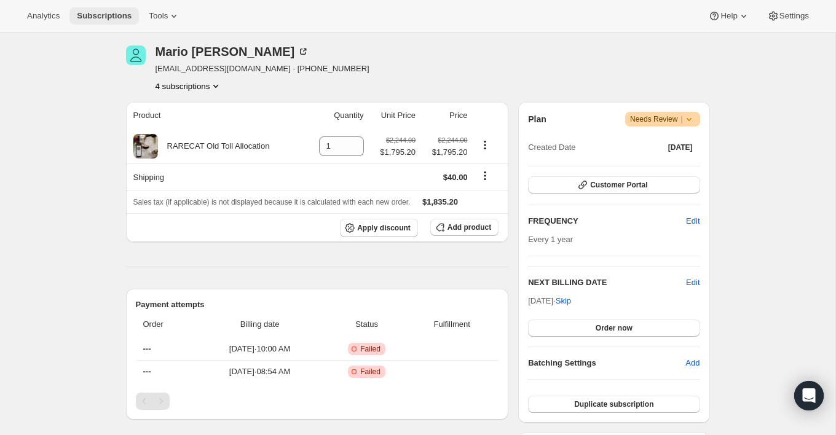
click at [117, 20] on span "Subscriptions" at bounding box center [104, 16] width 55 height 10
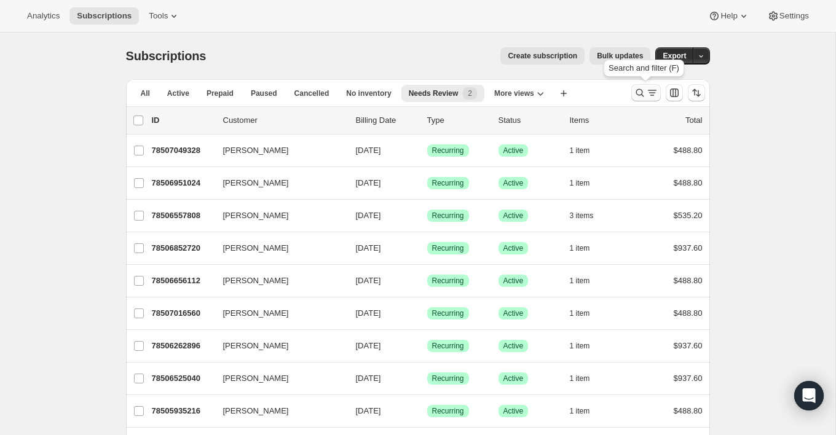
click at [638, 93] on icon "Search and filter results" at bounding box center [640, 93] width 12 height 12
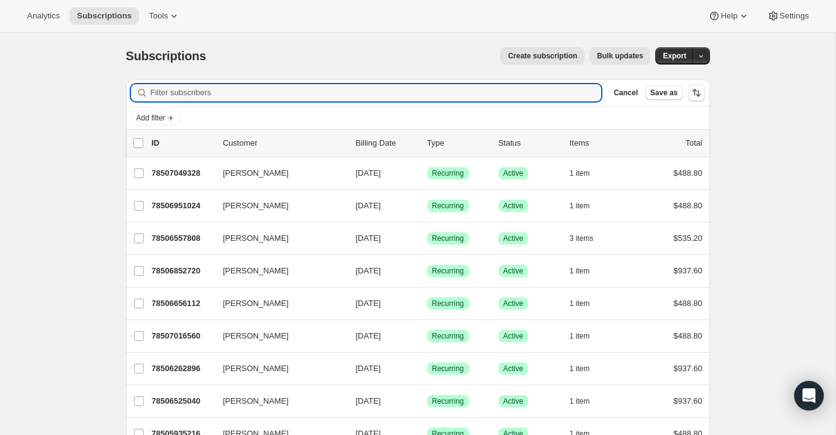
paste input "Easton Brice"
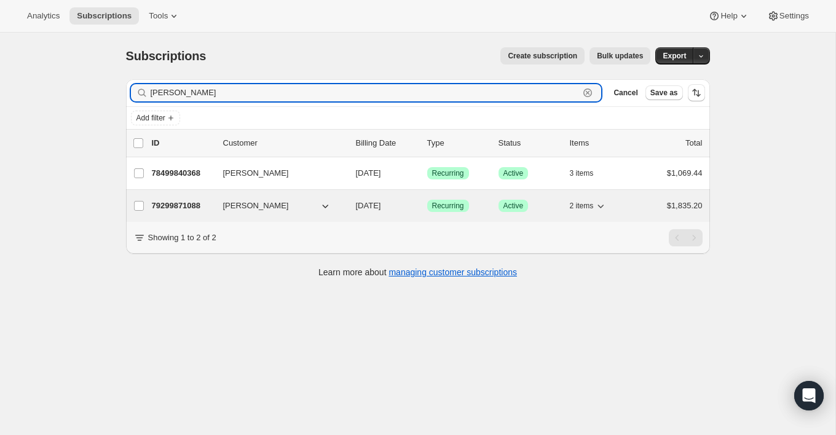
type input "Easton Brice"
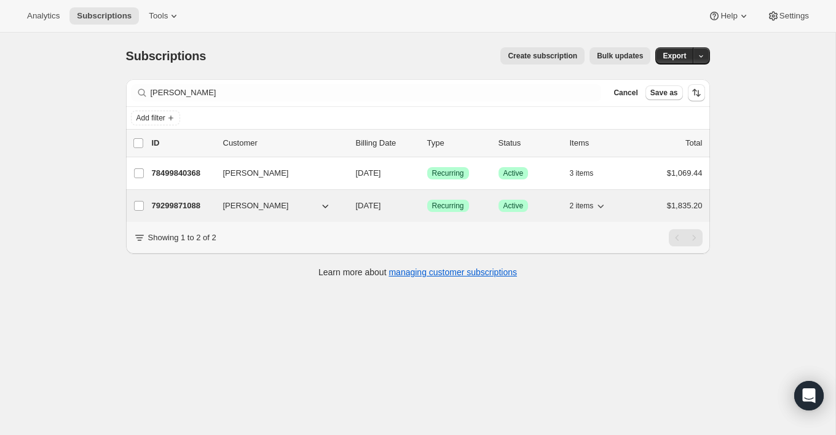
click at [210, 208] on p "79299871088" at bounding box center [182, 206] width 61 height 12
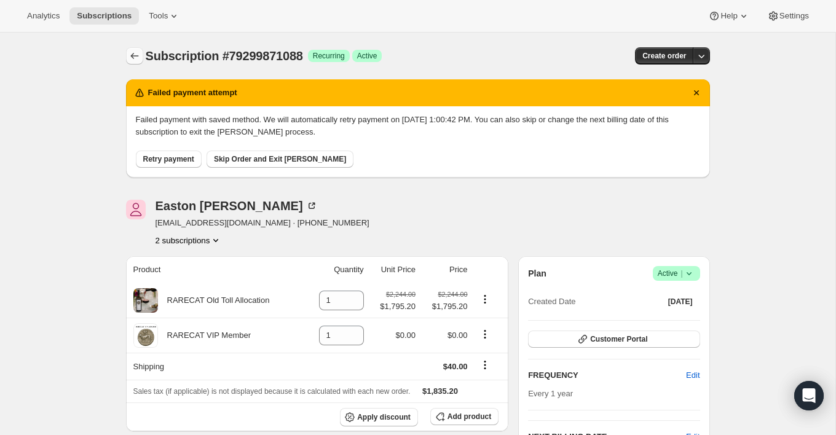
click at [137, 61] on icon "Subscriptions" at bounding box center [135, 56] width 12 height 12
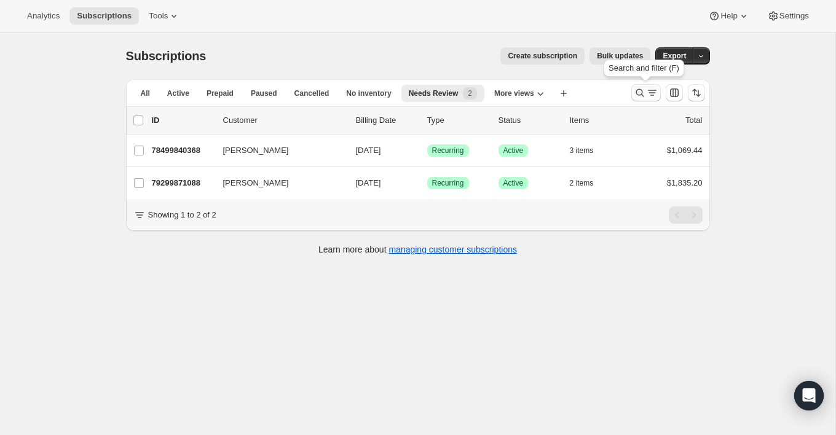
click at [641, 91] on icon "Search and filter results" at bounding box center [640, 93] width 8 height 8
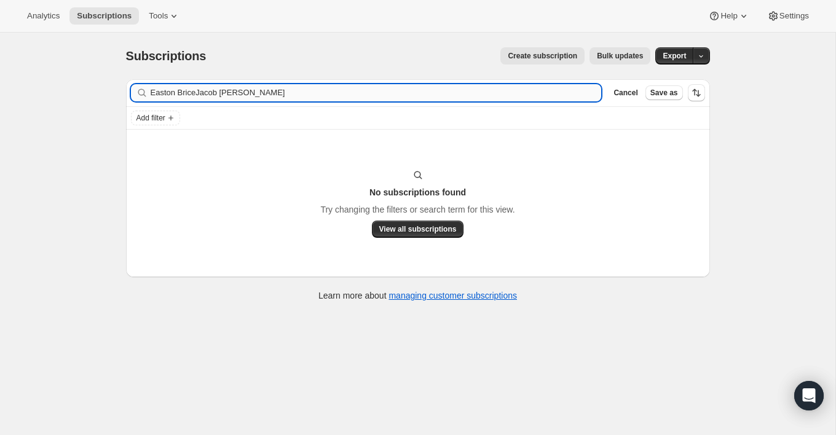
click at [475, 92] on input "Easton BriceJacob Trapani" at bounding box center [376, 92] width 451 height 17
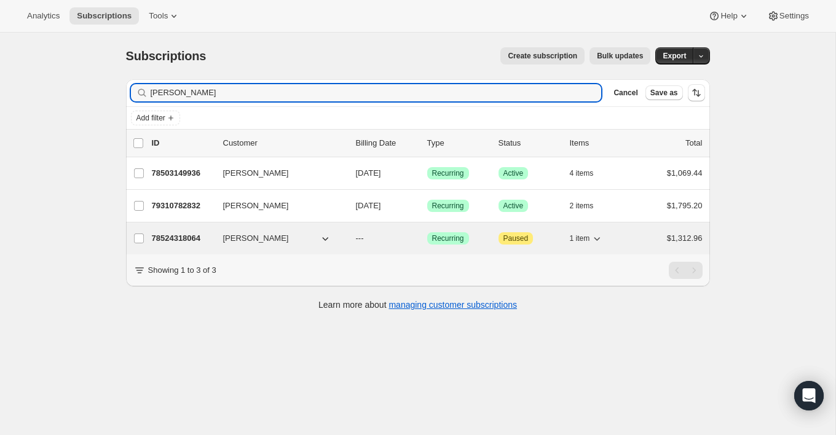
type input "Jacob Trapani"
click at [216, 244] on div "78524318064 Jacob Trapani --- Success Recurring Attention Paused 1 item $1,312.…" at bounding box center [427, 238] width 551 height 17
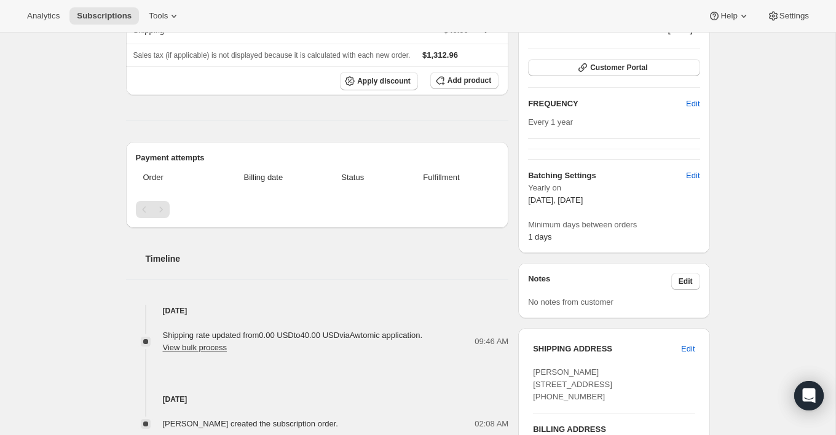
scroll to position [28, 0]
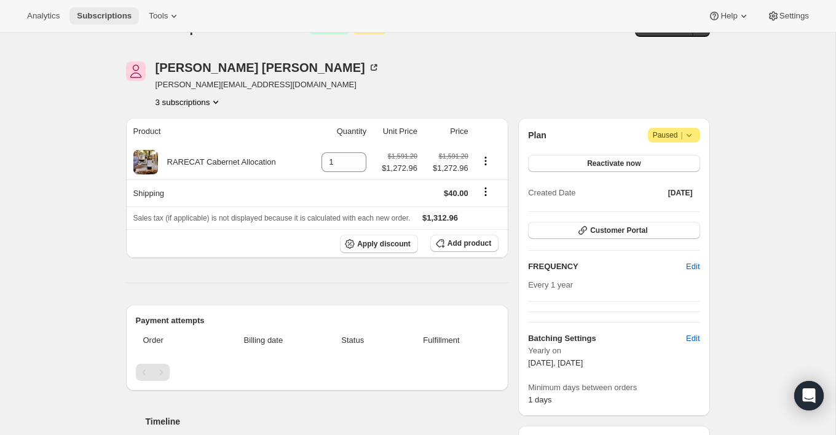
click at [115, 10] on button "Subscriptions" at bounding box center [103, 15] width 69 height 17
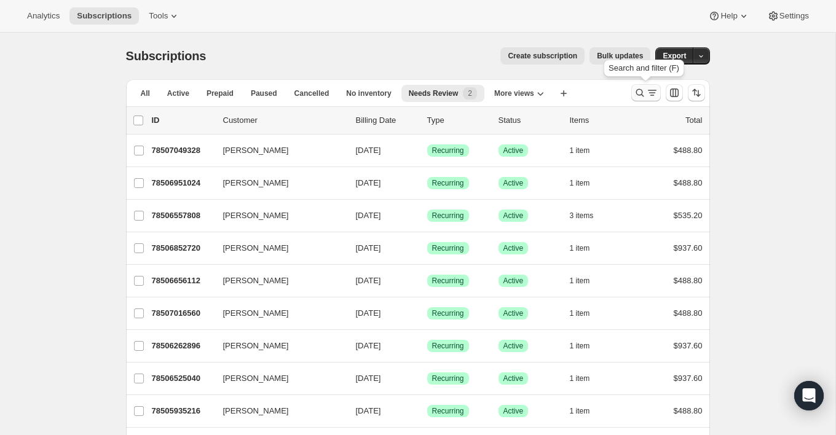
click at [646, 92] on icon "Search and filter results" at bounding box center [652, 93] width 12 height 12
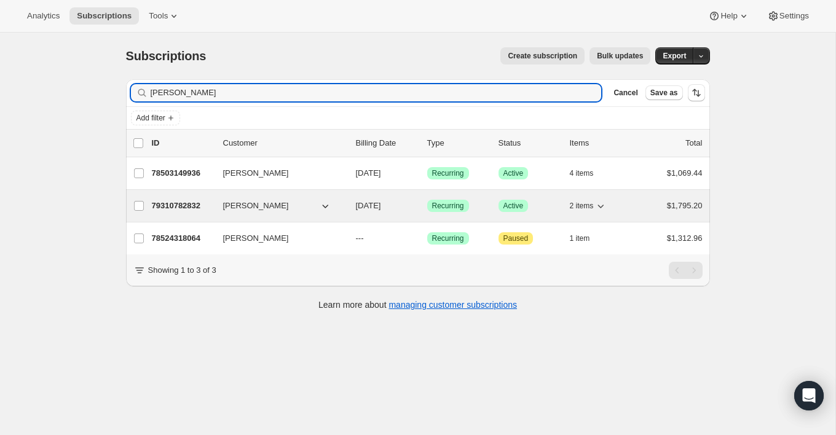
type input "Jacob Trapani"
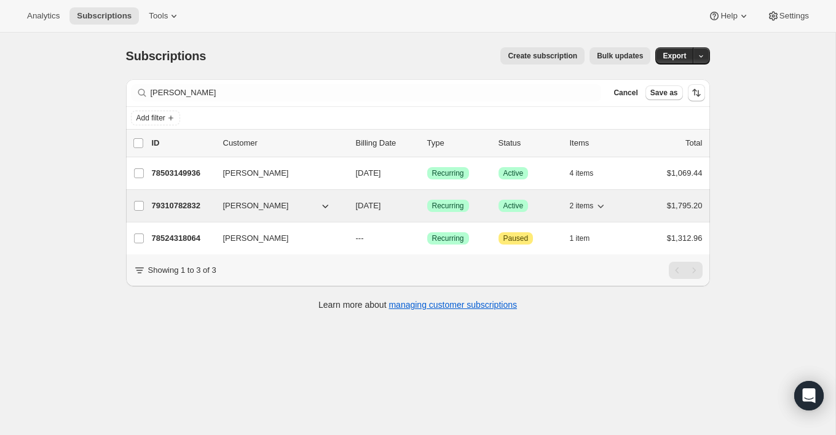
click at [212, 202] on p "79310782832" at bounding box center [182, 206] width 61 height 12
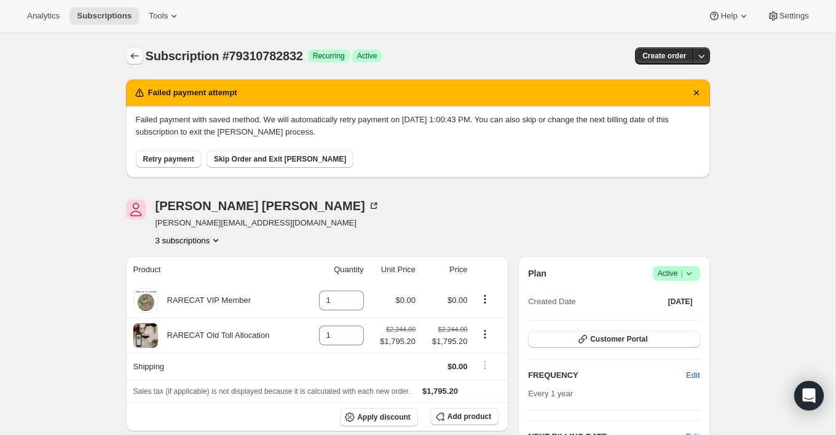
click at [130, 56] on icon "Subscriptions" at bounding box center [135, 56] width 12 height 12
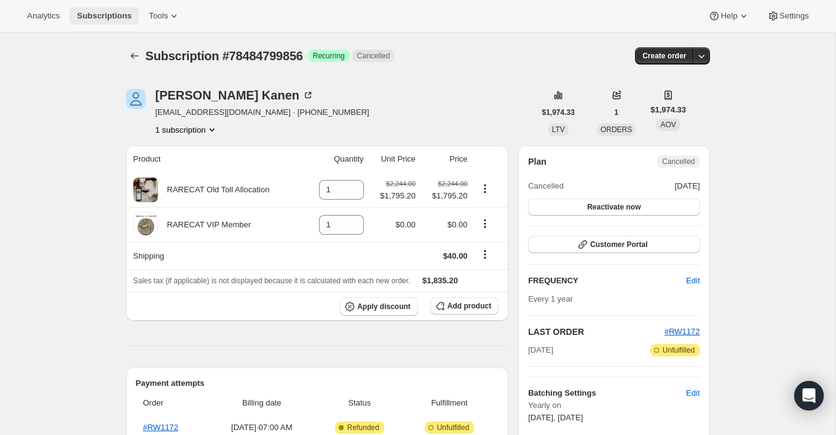
click at [89, 10] on button "Subscriptions" at bounding box center [103, 15] width 69 height 17
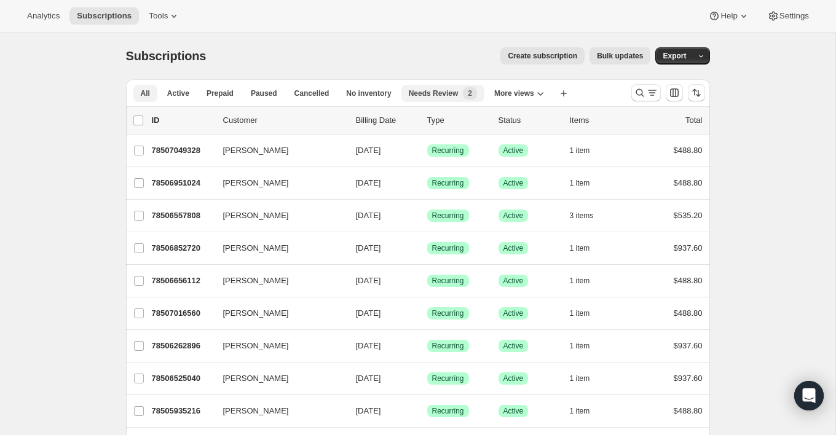
click at [442, 100] on button "Needs Review New 2" at bounding box center [443, 93] width 83 height 17
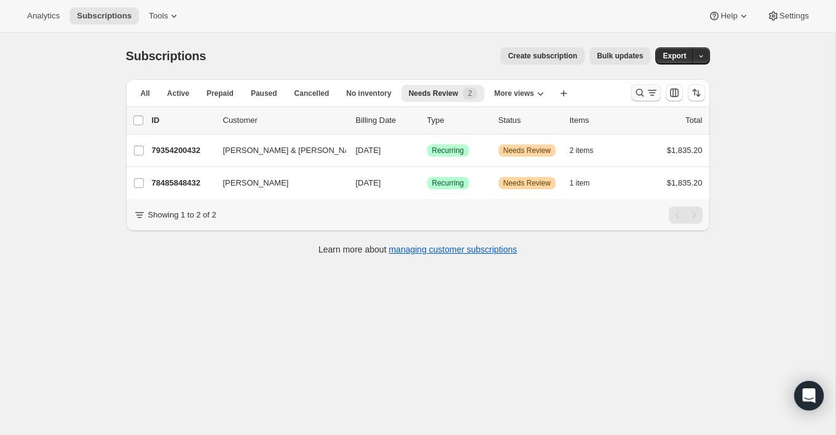
click at [636, 92] on icon "Search and filter results" at bounding box center [640, 93] width 8 height 8
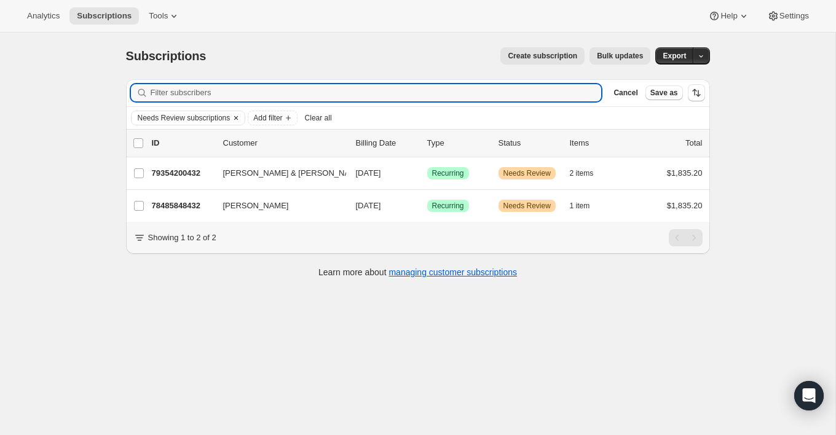
click at [241, 117] on icon "Clear" at bounding box center [236, 118] width 10 height 10
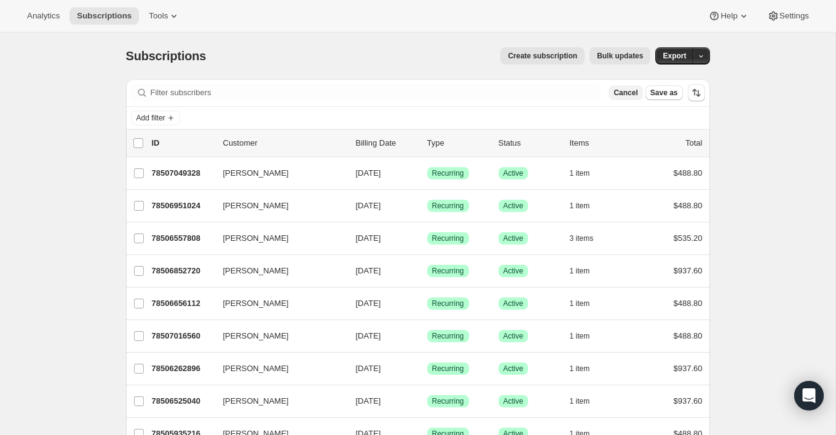
click at [630, 93] on span "Cancel" at bounding box center [626, 93] width 24 height 10
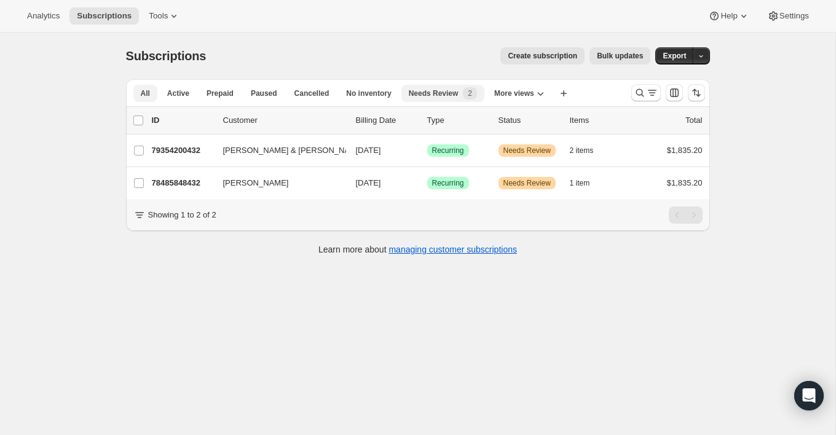
click at [153, 89] on button "All" at bounding box center [145, 93] width 24 height 17
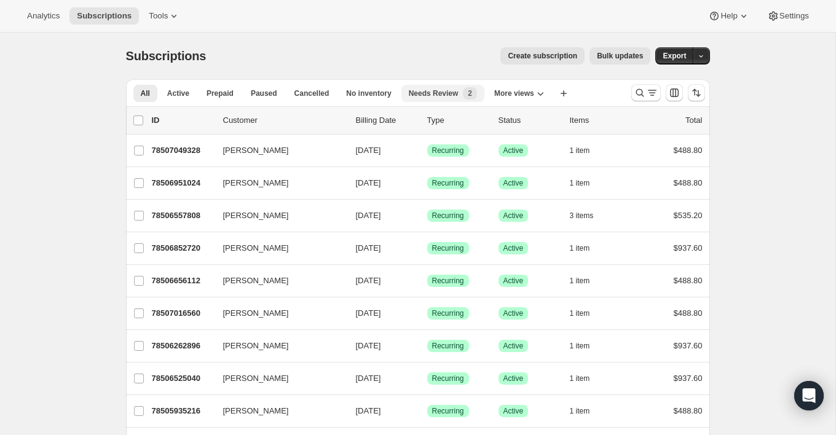
click at [457, 97] on span "Needs Review" at bounding box center [434, 94] width 50 height 10
